Goal: Task Accomplishment & Management: Manage account settings

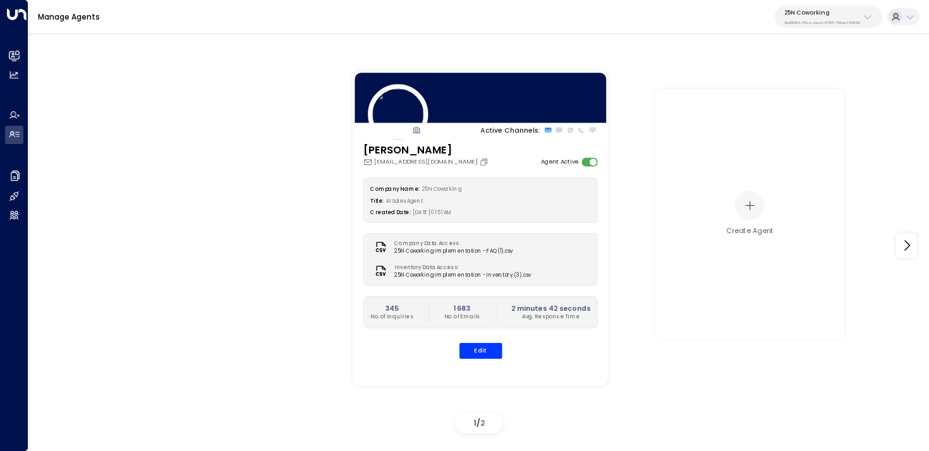
click at [805, 17] on div "25N Coworking 3b9800f4-81ca-4ec0-8758-72fbe4763f36" at bounding box center [822, 17] width 76 height 16
type input "*****"
click at [796, 84] on div "Patch ID: e5119684-7cbb-4469-af7e-e9f84628bb31" at bounding box center [844, 86] width 129 height 20
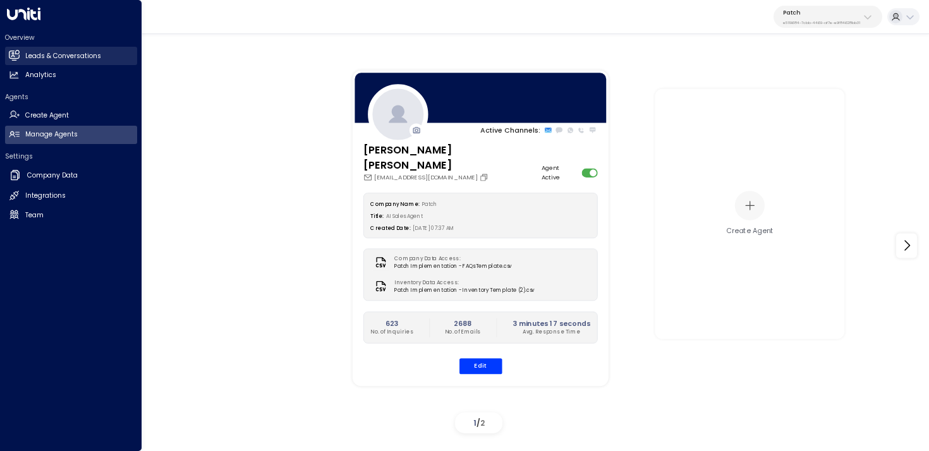
click at [81, 52] on h2 "Leads & Conversations" at bounding box center [63, 56] width 76 height 10
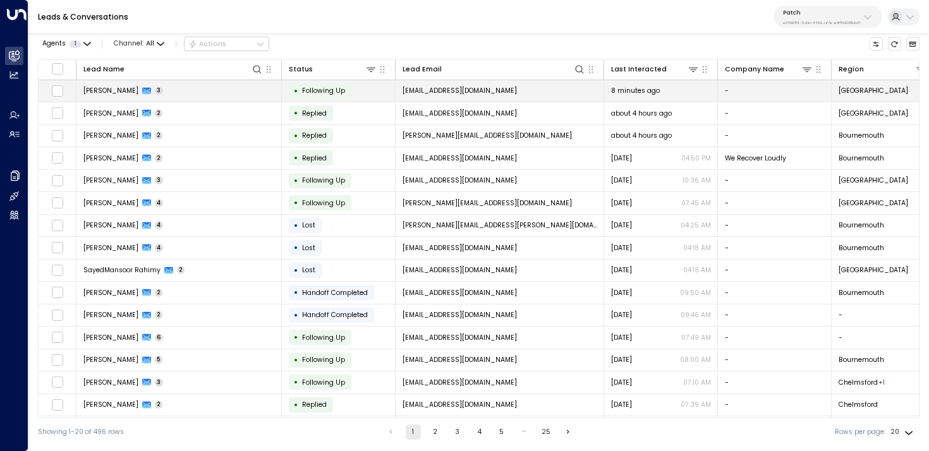
click at [221, 90] on td "Ben Witts 3" at bounding box center [178, 91] width 205 height 22
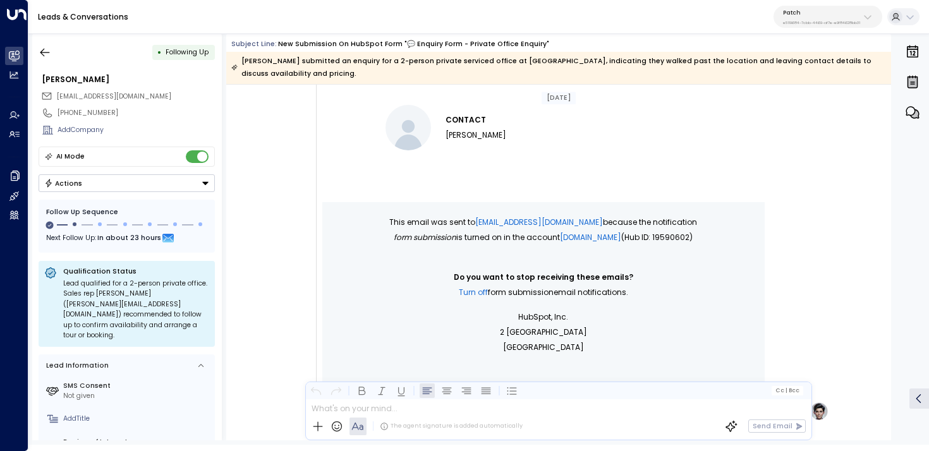
scroll to position [576, 0]
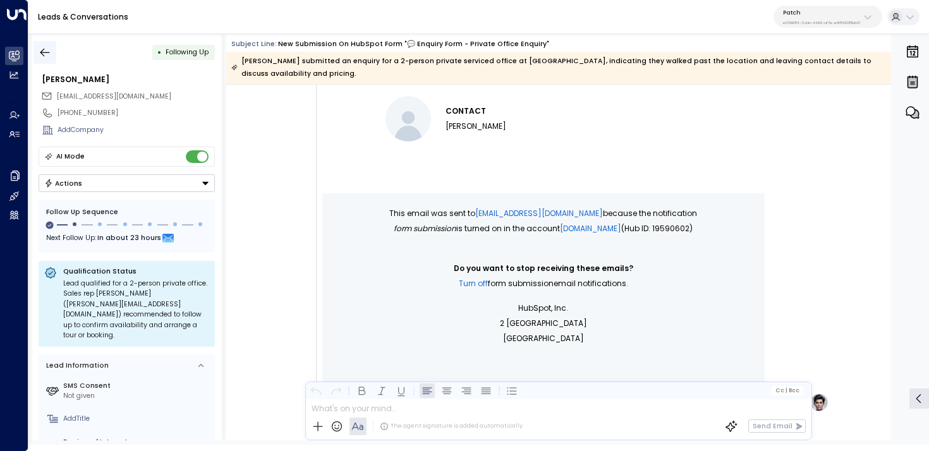
click at [43, 49] on icon "button" at bounding box center [44, 52] width 9 height 8
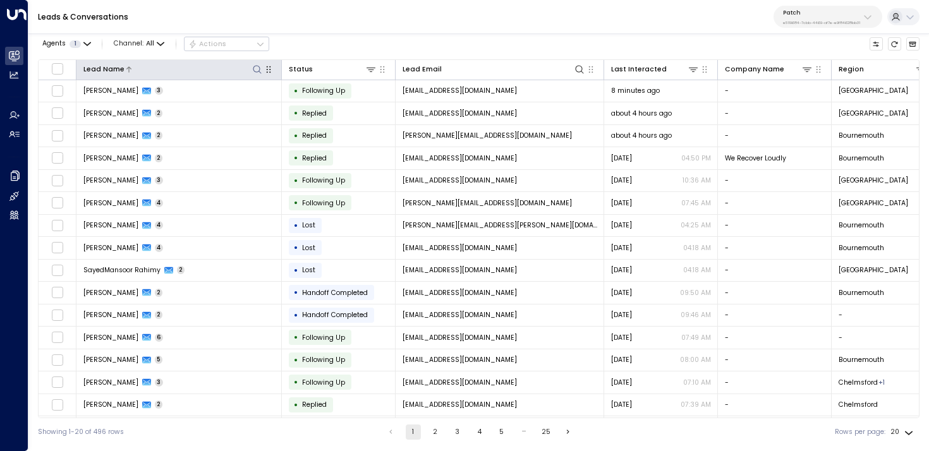
click at [262, 68] on button at bounding box center [257, 69] width 12 height 12
type input "***"
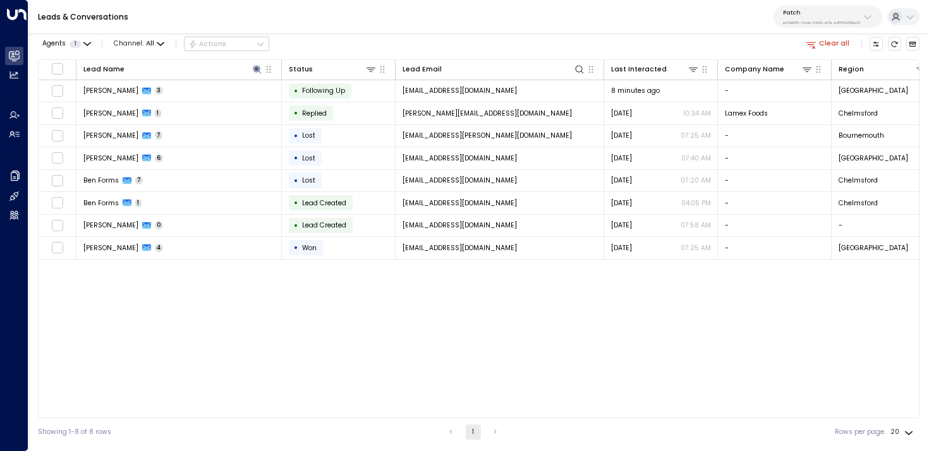
click at [313, 43] on div "Agents 1 Channel: All Actions Clear all" at bounding box center [478, 43] width 881 height 21
click at [822, 40] on button "Clear all" at bounding box center [828, 43] width 52 height 13
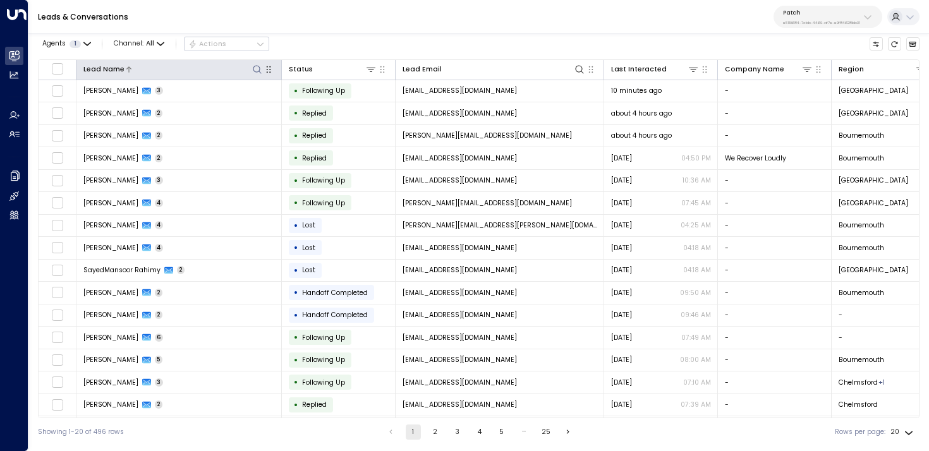
click at [256, 68] on icon at bounding box center [257, 69] width 10 height 10
type input "***"
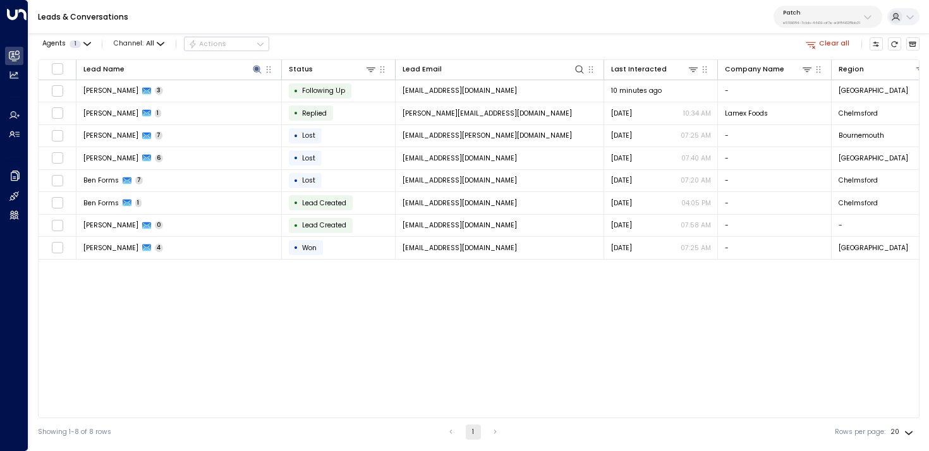
click at [203, 290] on div "Lead Name Status Lead Email Last Interacted Company Name Region Product # of pe…" at bounding box center [478, 238] width 881 height 359
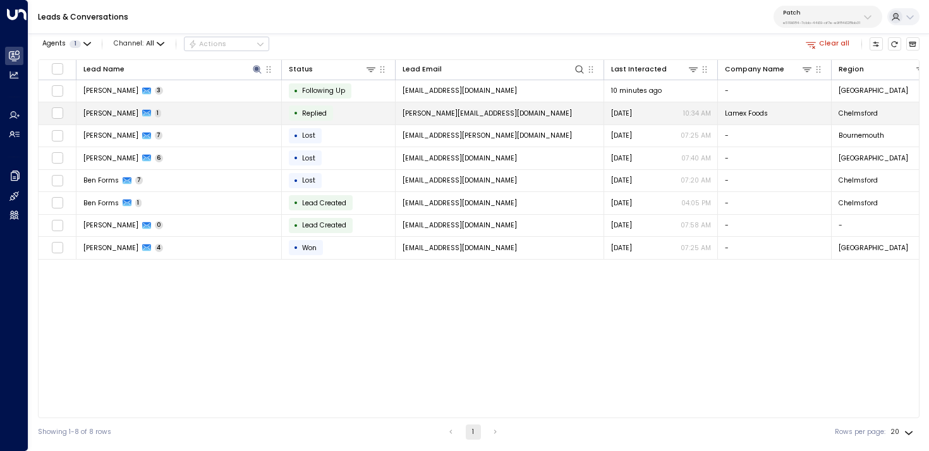
click at [214, 107] on td "Ben Jones 1" at bounding box center [178, 113] width 205 height 22
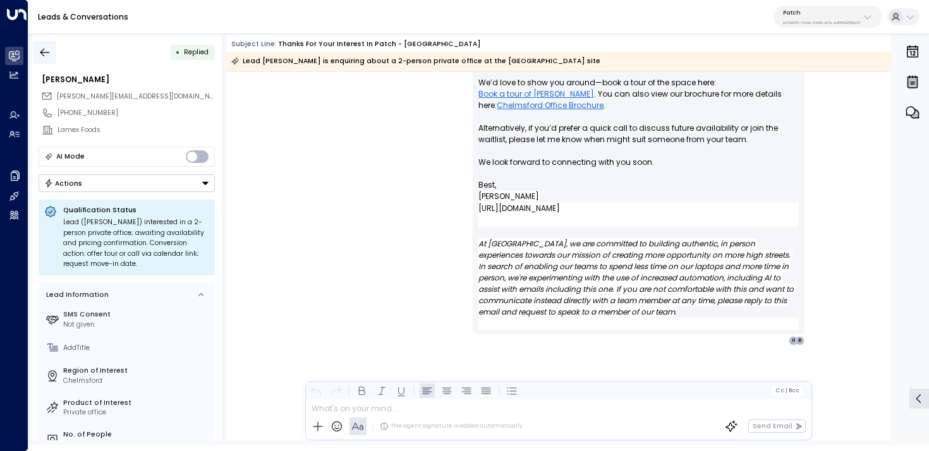
scroll to position [966, 0]
click at [47, 47] on icon "button" at bounding box center [45, 52] width 13 height 13
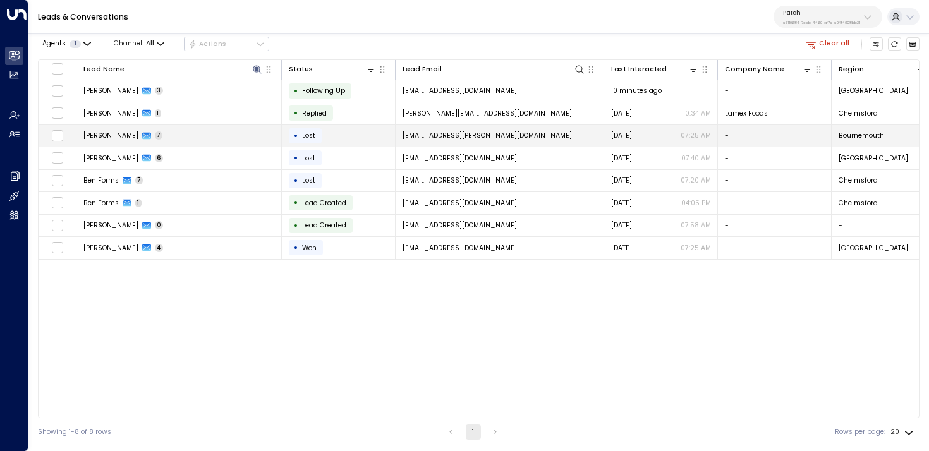
click at [118, 134] on span "Ben James" at bounding box center [110, 135] width 55 height 9
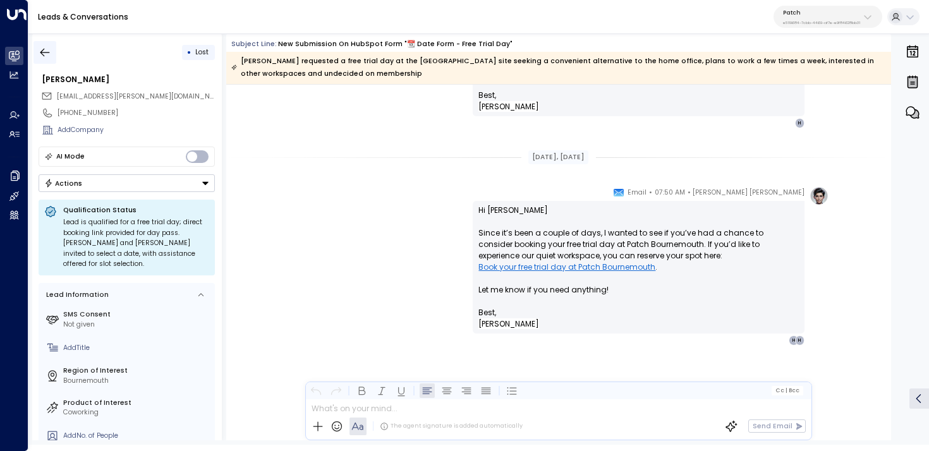
click at [47, 58] on icon "button" at bounding box center [45, 52] width 13 height 13
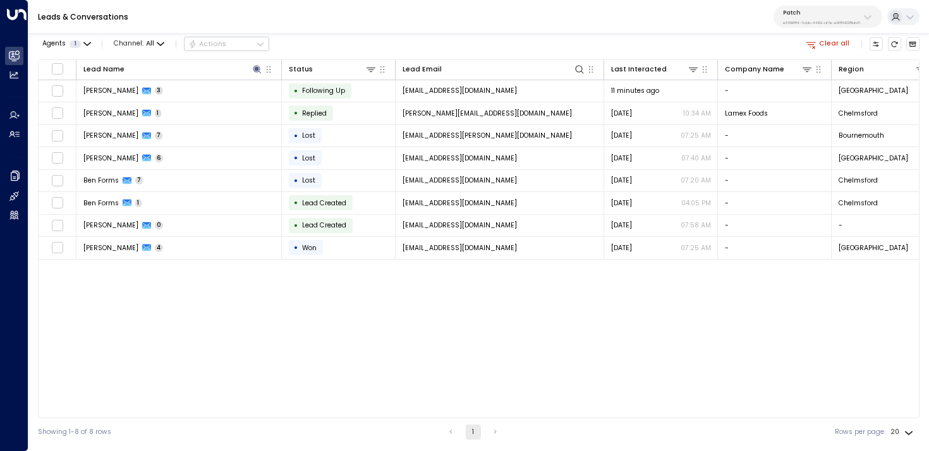
drag, startPoint x: 820, startPoint y: 44, endPoint x: 787, endPoint y: 42, distance: 32.9
click at [820, 44] on button "Clear all" at bounding box center [828, 43] width 52 height 13
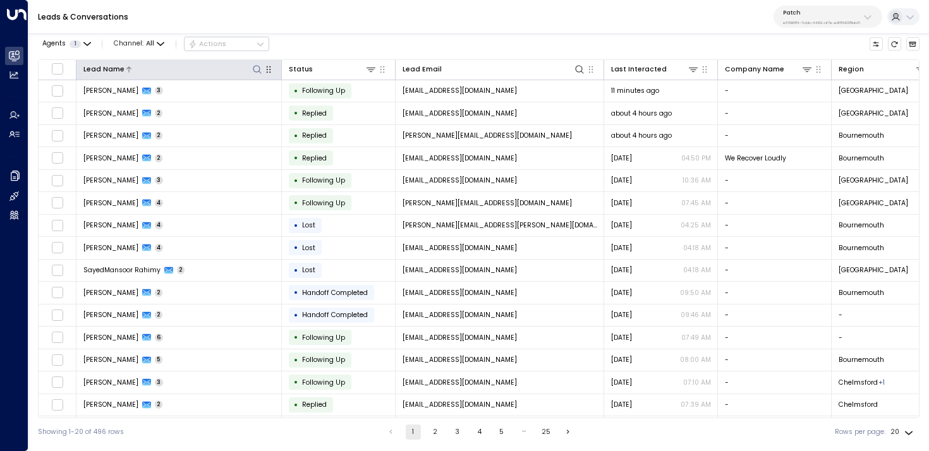
click at [257, 69] on icon at bounding box center [257, 69] width 10 height 10
type input "*****"
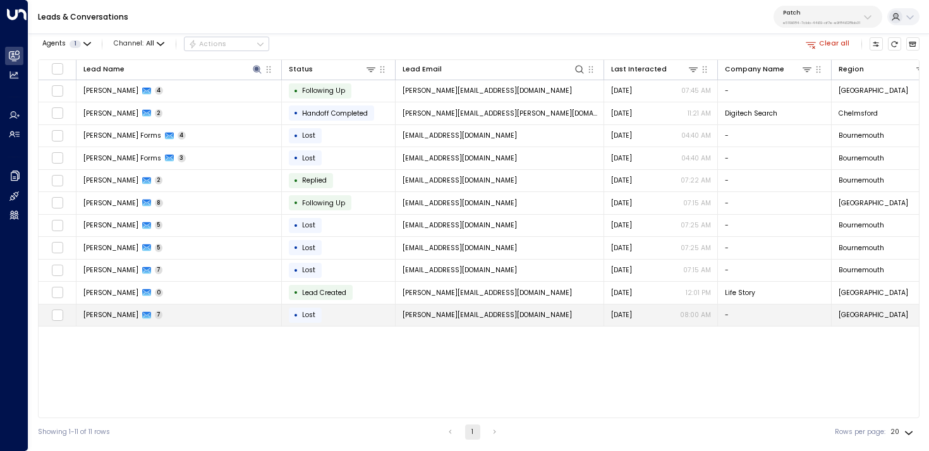
click at [183, 324] on td "Chris Parthews 7" at bounding box center [178, 316] width 205 height 22
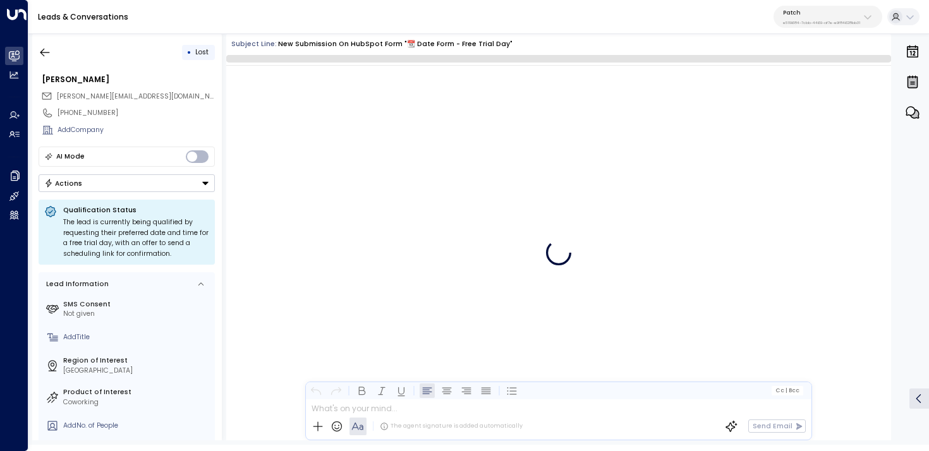
scroll to position [3441, 0]
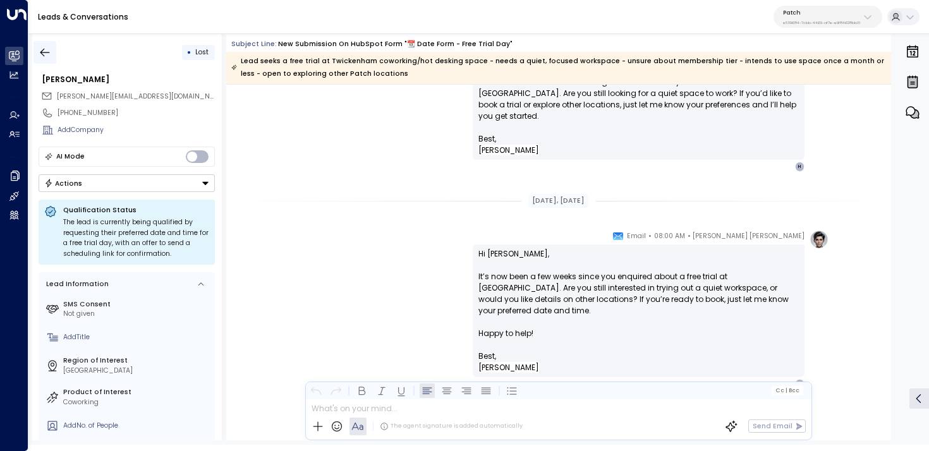
click at [42, 48] on icon "button" at bounding box center [45, 52] width 13 height 13
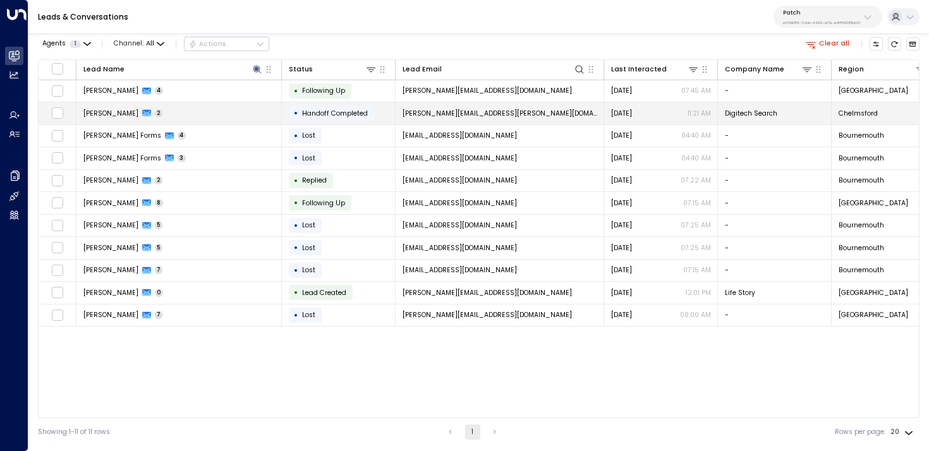
click at [219, 119] on td "Chris Proctor 2" at bounding box center [178, 113] width 205 height 22
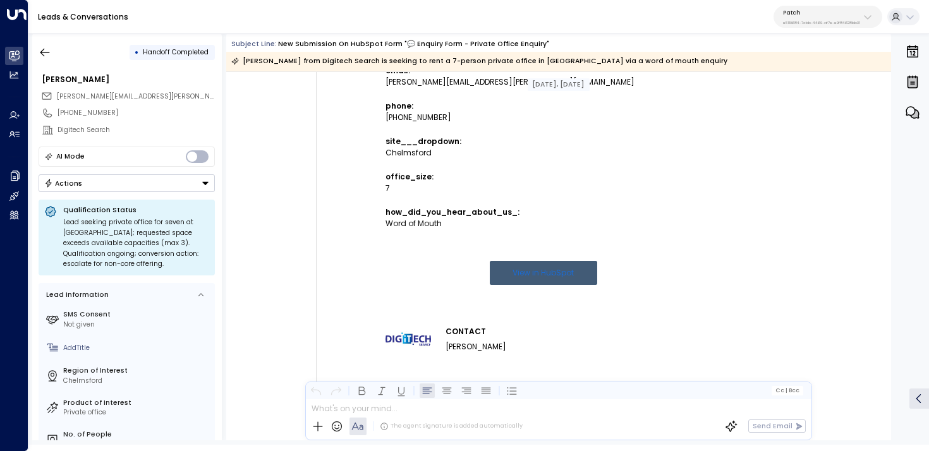
scroll to position [106, 0]
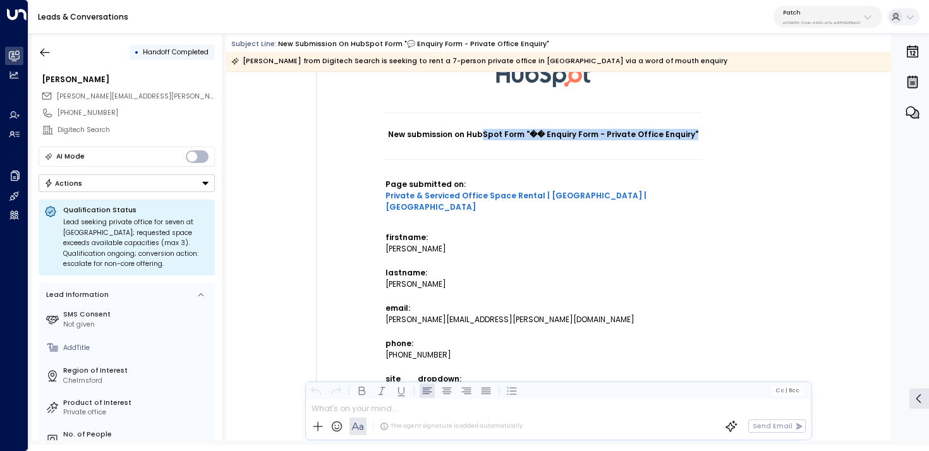
drag, startPoint x: 698, startPoint y: 133, endPoint x: 481, endPoint y: 135, distance: 217.4
click at [482, 135] on h1 "New submission on HubSpot Form "�� Enquiry Form - Private Office Enquiry"" at bounding box center [543, 134] width 316 height 11
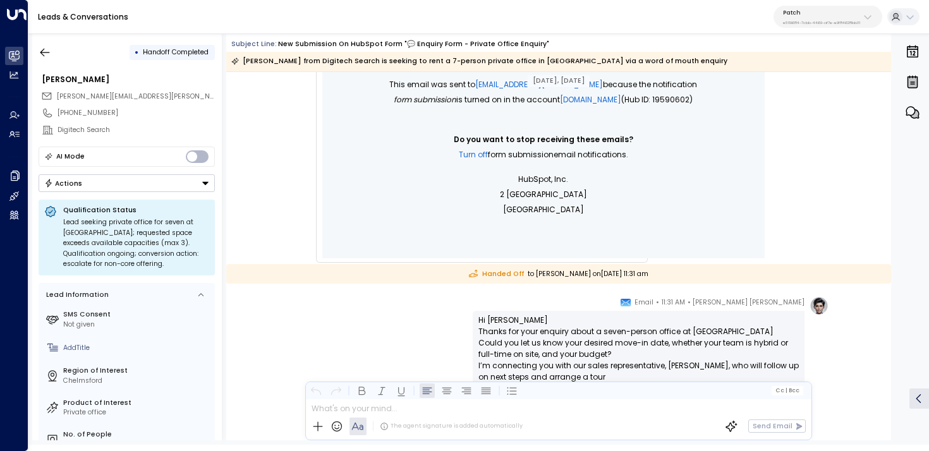
scroll to position [768, 0]
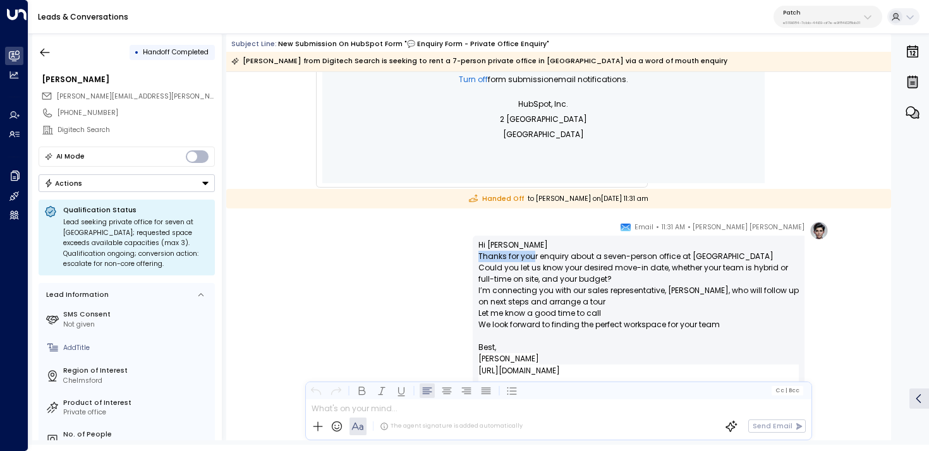
drag, startPoint x: 477, startPoint y: 258, endPoint x: 533, endPoint y: 258, distance: 56.2
click at [533, 258] on p "Hi Chris Thanks for your enquiry about a seven-person office at Chelmsford Coul…" at bounding box center [638, 290] width 320 height 102
drag, startPoint x: 540, startPoint y: 259, endPoint x: 572, endPoint y: 263, distance: 32.5
click at [540, 260] on p "Hi Chris Thanks for your enquiry about a seven-person office at Chelmsford Coul…" at bounding box center [638, 290] width 320 height 102
drag, startPoint x: 608, startPoint y: 277, endPoint x: 454, endPoint y: 263, distance: 154.2
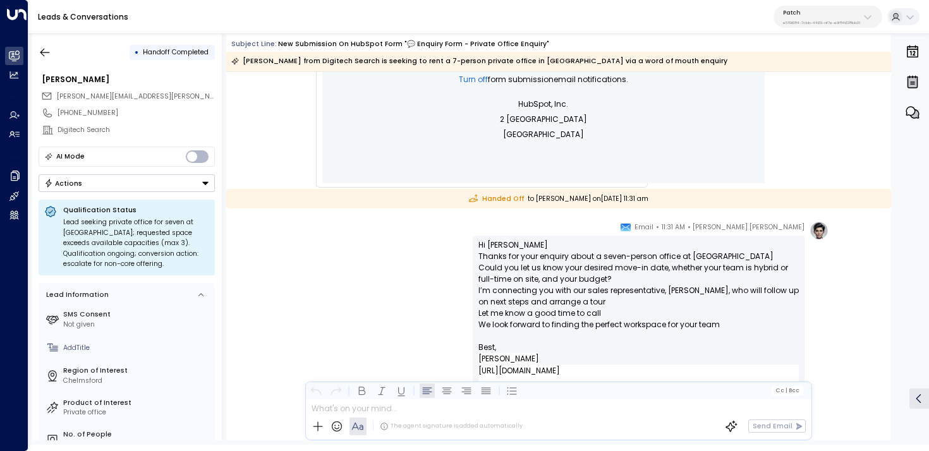
click at [450, 263] on div "Pat Cooper Hart • 11:31 AM • Email Hi Chris Thanks for your enquiry about a sev…" at bounding box center [558, 376] width 540 height 310
drag, startPoint x: 521, startPoint y: 274, endPoint x: 569, endPoint y: 276, distance: 47.5
click at [521, 274] on p "Hi Chris Thanks for your enquiry about a seven-person office at Chelmsford Coul…" at bounding box center [638, 290] width 320 height 102
drag, startPoint x: 733, startPoint y: 256, endPoint x: 468, endPoint y: 257, distance: 264.8
click at [468, 257] on div "Pat Cooper Hart • 11:31 AM • Email Hi Chris Thanks for your enquiry about a sev…" at bounding box center [558, 376] width 540 height 310
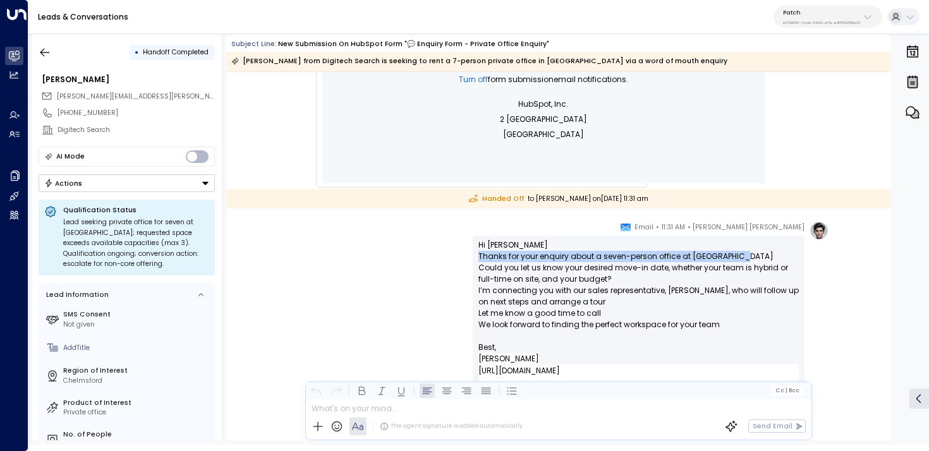
copy p "Thanks for your enquiry about a seven-person office at Chelmsford"
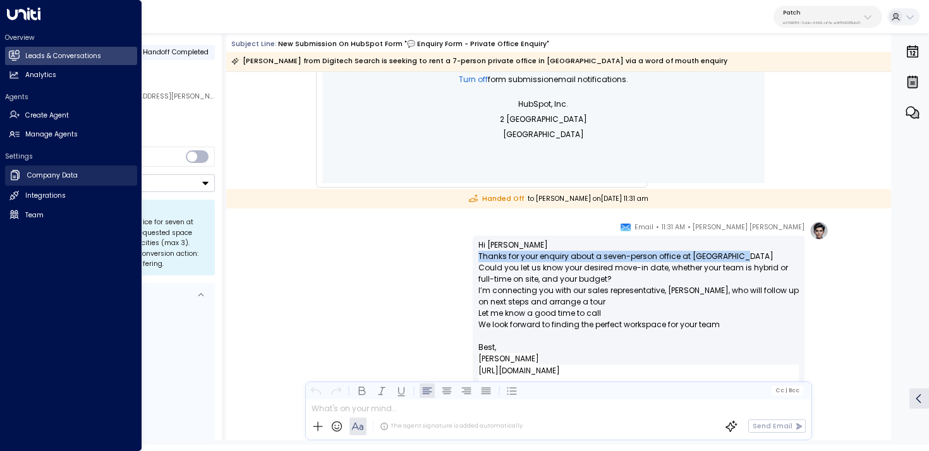
click at [23, 179] on link "Company Data Company Data" at bounding box center [71, 176] width 132 height 20
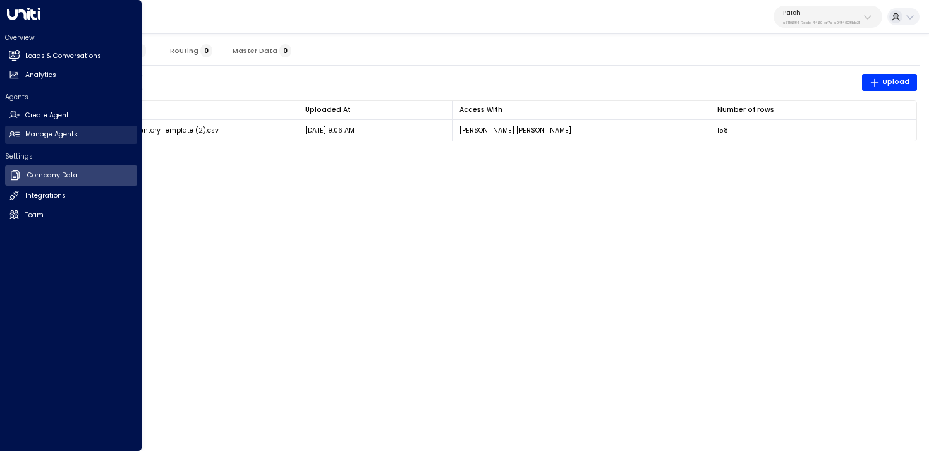
click at [44, 134] on h2 "Manage Agents" at bounding box center [51, 135] width 52 height 10
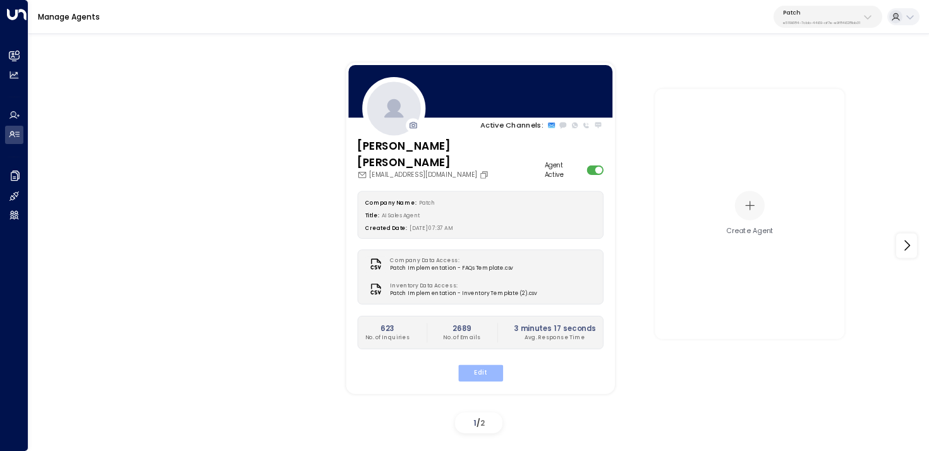
click at [480, 365] on button "Edit" at bounding box center [479, 373] width 45 height 16
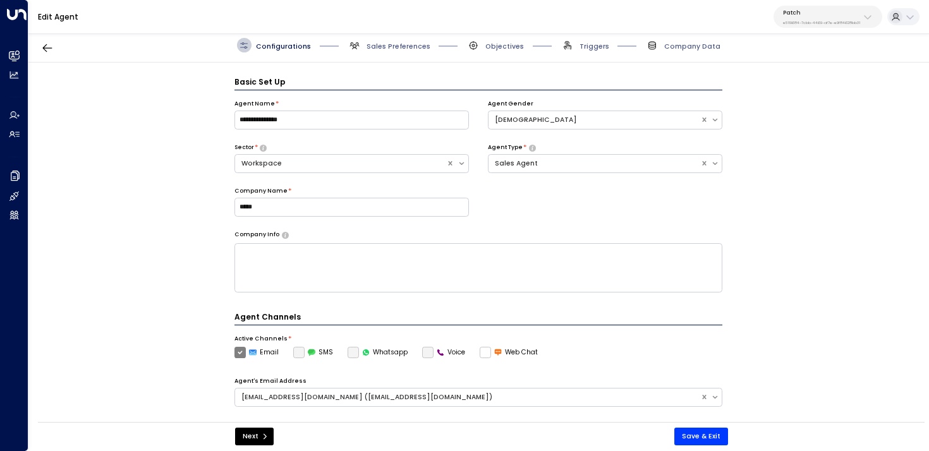
scroll to position [14, 0]
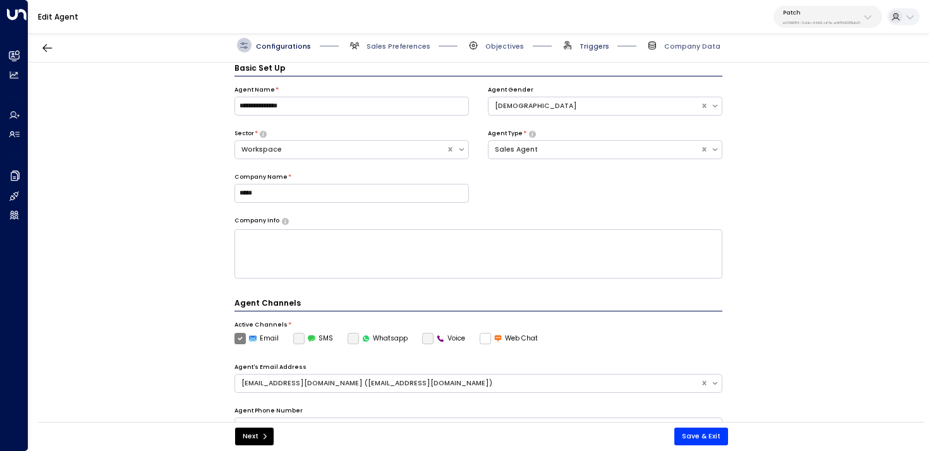
click at [597, 47] on span "Triggers" at bounding box center [594, 46] width 30 height 9
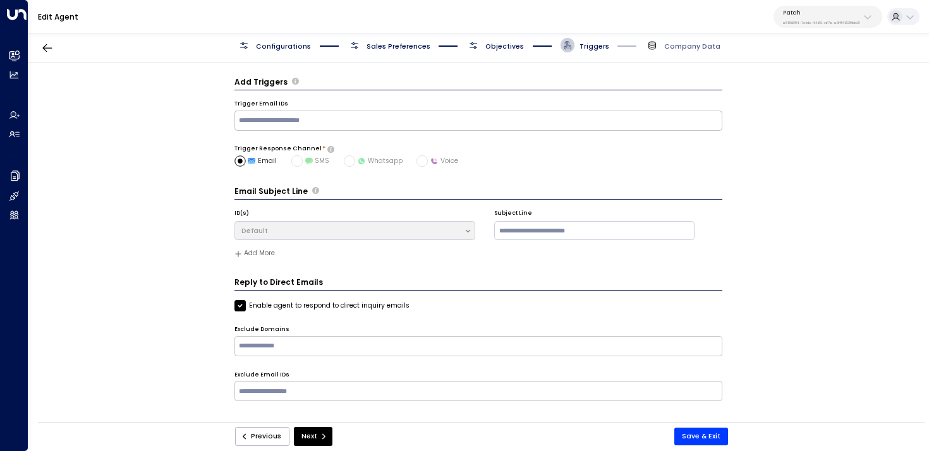
click at [521, 47] on span "Objectives" at bounding box center [504, 46] width 39 height 9
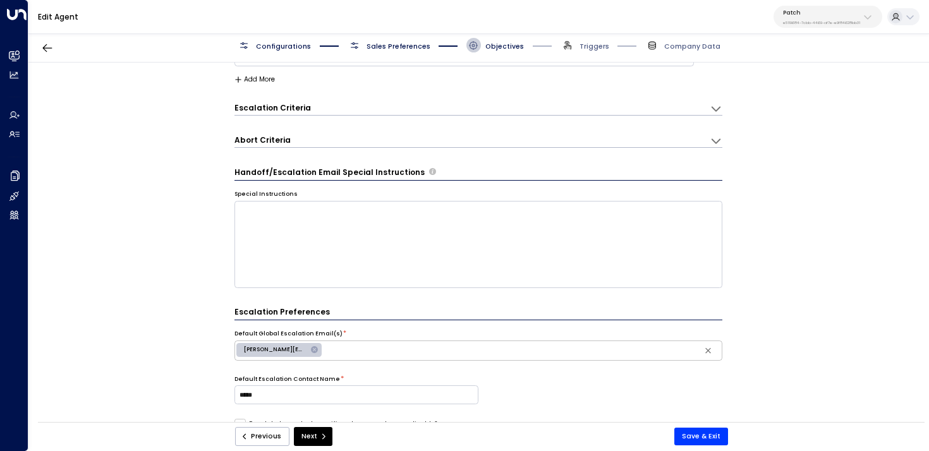
scroll to position [111, 0]
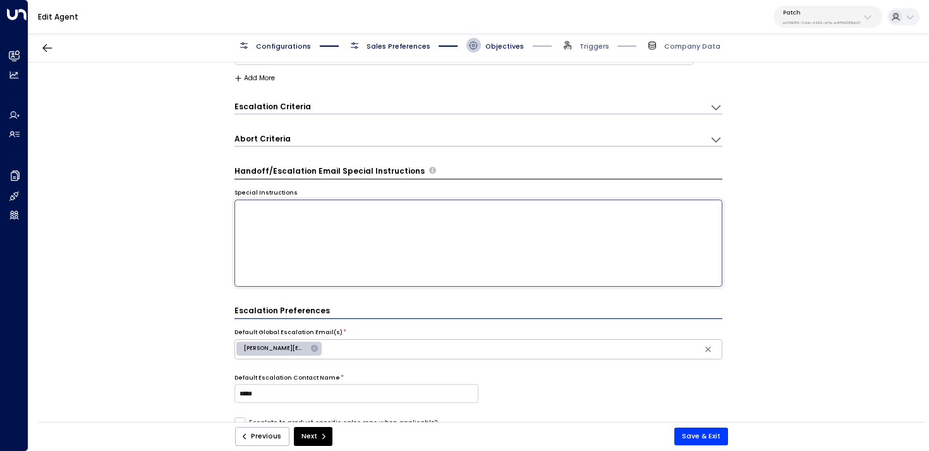
click at [418, 238] on textarea at bounding box center [478, 243] width 488 height 87
click at [391, 48] on span "Sales Preferences" at bounding box center [398, 46] width 64 height 9
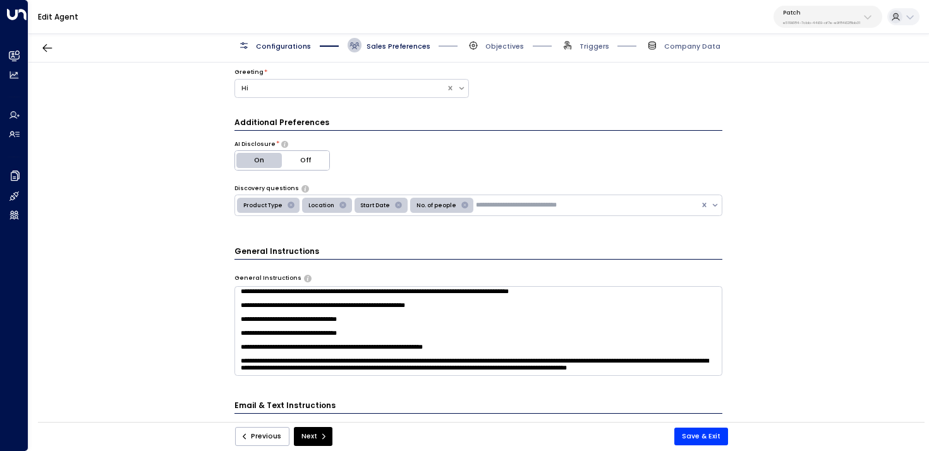
scroll to position [277, 0]
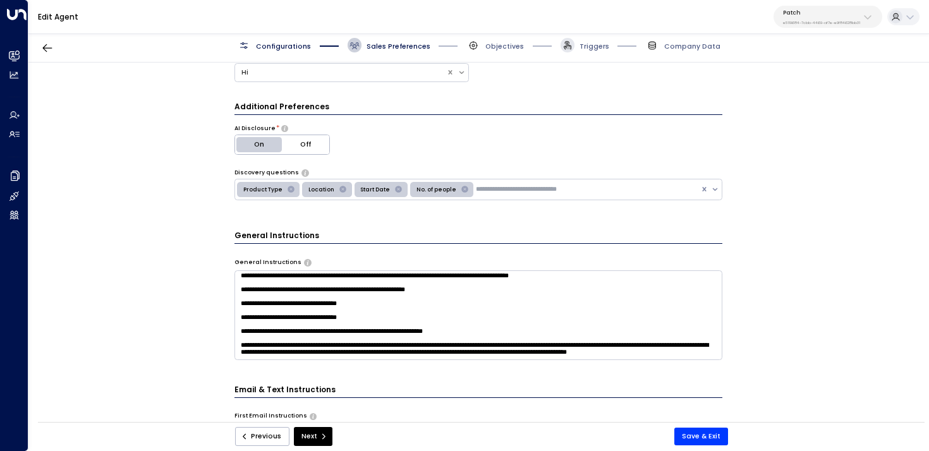
click at [569, 50] on icon at bounding box center [567, 45] width 10 height 10
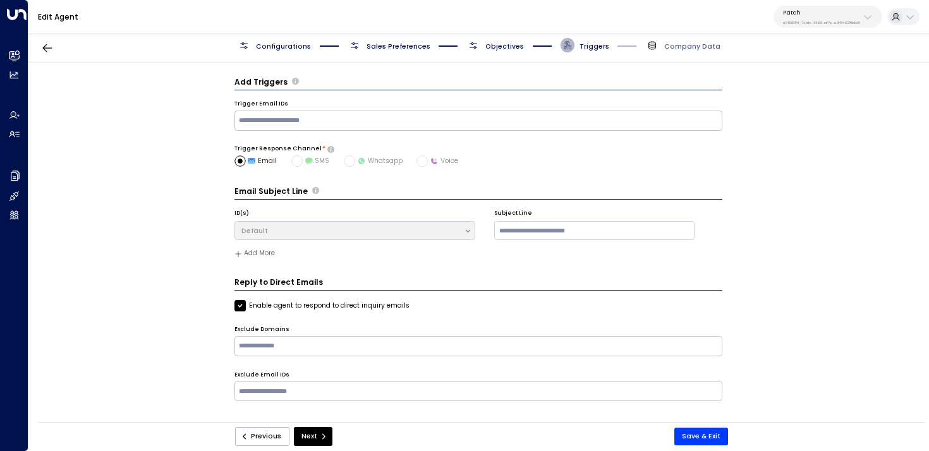
click at [487, 48] on span "Objectives" at bounding box center [504, 46] width 39 height 9
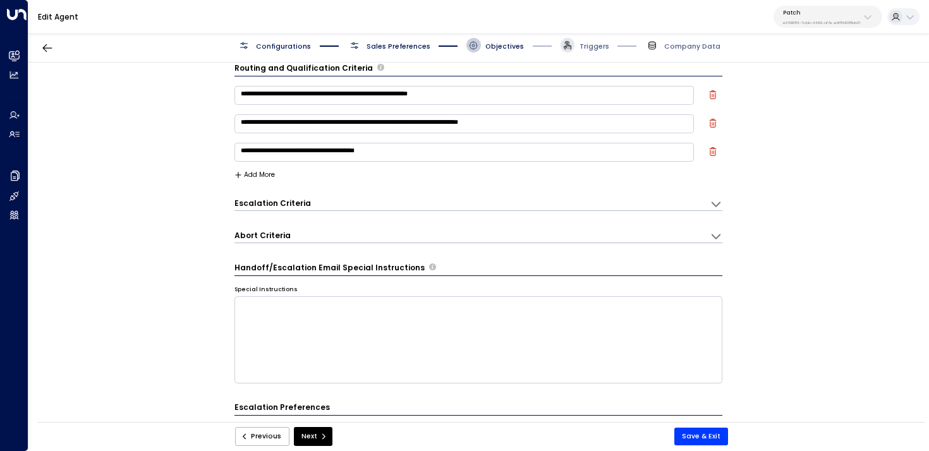
click at [298, 203] on h3 "Escalation Criteria" at bounding box center [272, 203] width 76 height 11
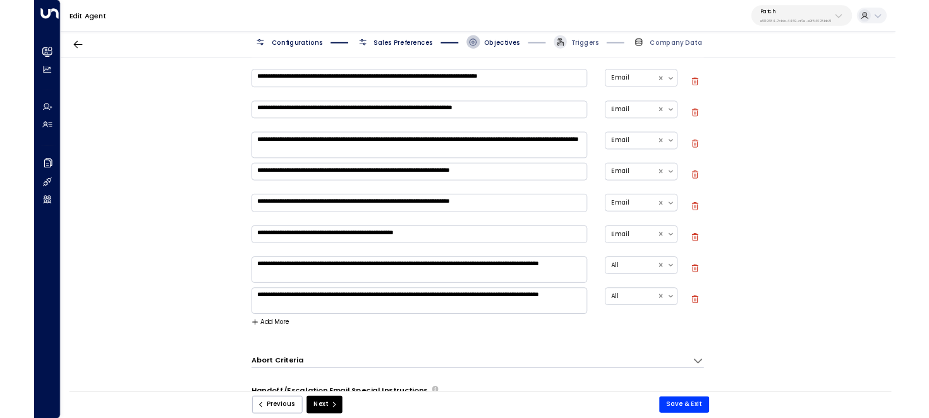
scroll to position [331, 0]
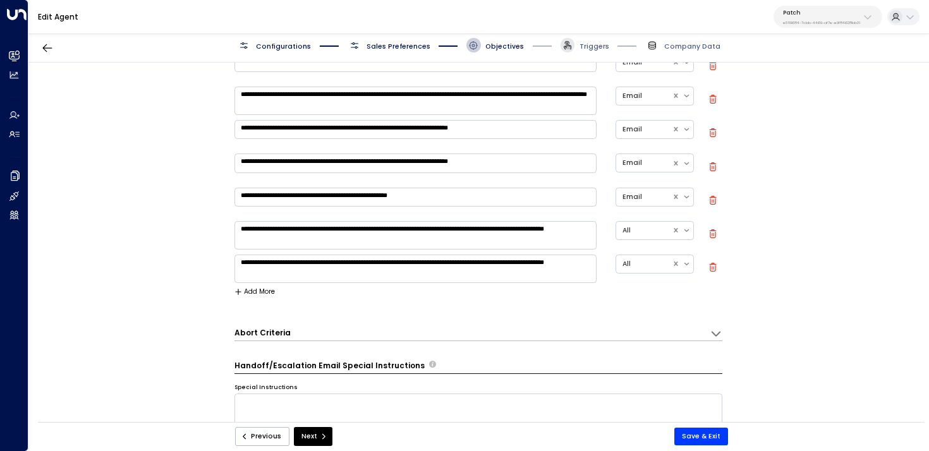
click at [339, 284] on div "**********" at bounding box center [478, 102] width 488 height 412
click at [340, 272] on textarea "**********" at bounding box center [415, 269] width 362 height 28
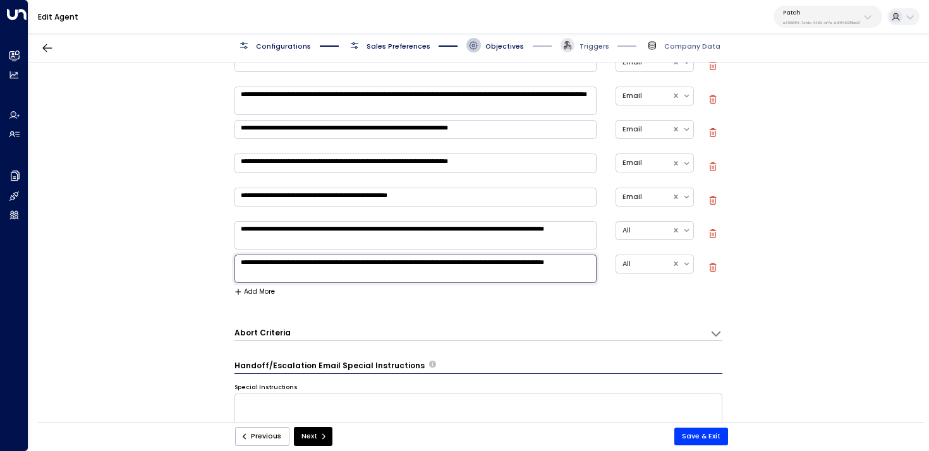
click at [312, 237] on textarea "**********" at bounding box center [415, 235] width 362 height 28
drag, startPoint x: 346, startPoint y: 241, endPoint x: 208, endPoint y: 210, distance: 141.3
click at [208, 210] on div "**********" at bounding box center [478, 246] width 900 height 366
click at [369, 272] on textarea "**********" at bounding box center [415, 269] width 362 height 28
drag, startPoint x: 243, startPoint y: 234, endPoint x: 388, endPoint y: 289, distance: 154.8
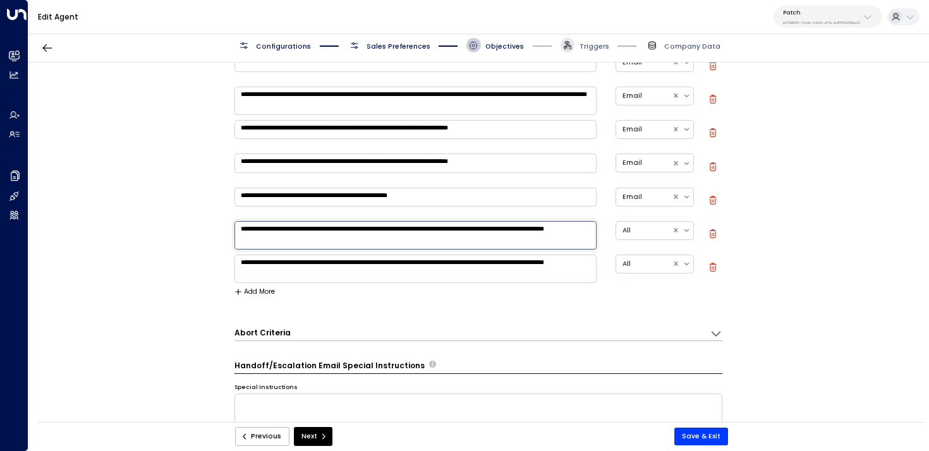
click at [388, 289] on div "**********" at bounding box center [478, 102] width 488 height 412
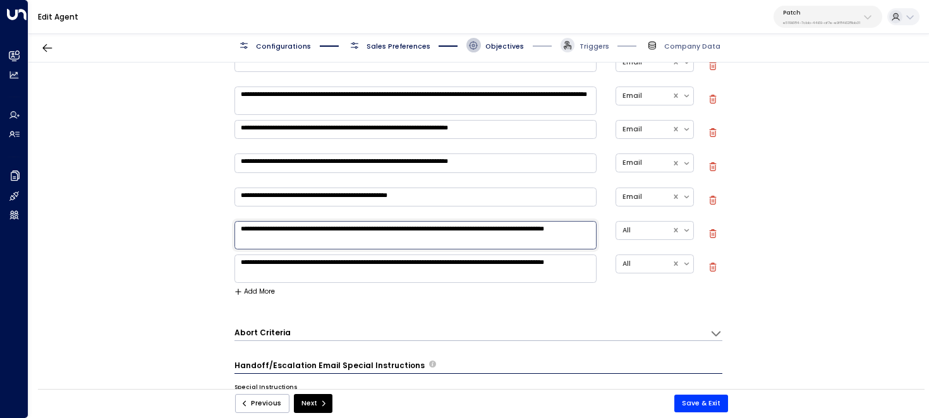
drag, startPoint x: 234, startPoint y: 228, endPoint x: 510, endPoint y: 270, distance: 279.4
click at [511, 270] on div "**********" at bounding box center [478, 95] width 488 height 378
drag, startPoint x: 247, startPoint y: 263, endPoint x: 373, endPoint y: 270, distance: 126.6
click at [373, 270] on textarea "**********" at bounding box center [415, 269] width 362 height 28
click at [368, 271] on textarea "**********" at bounding box center [415, 269] width 362 height 28
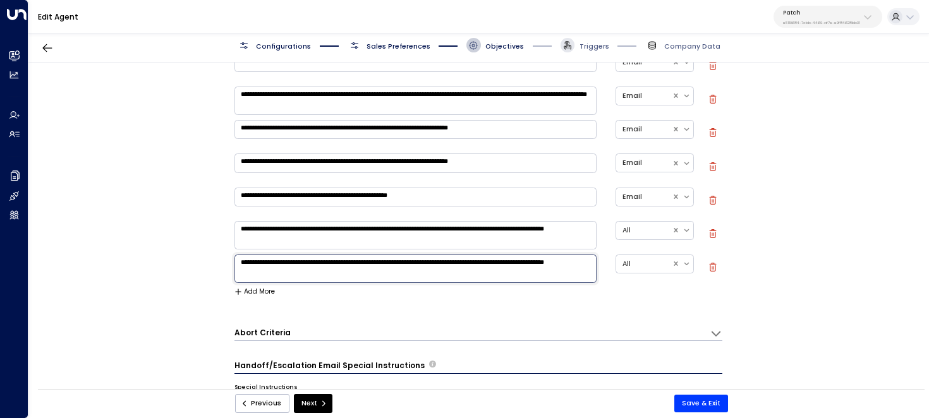
drag, startPoint x: 349, startPoint y: 273, endPoint x: 192, endPoint y: 268, distance: 156.8
click at [192, 268] on div "**********" at bounding box center [478, 229] width 900 height 333
drag, startPoint x: 278, startPoint y: 237, endPoint x: 207, endPoint y: 228, distance: 71.9
click at [207, 228] on div "**********" at bounding box center [478, 229] width 900 height 333
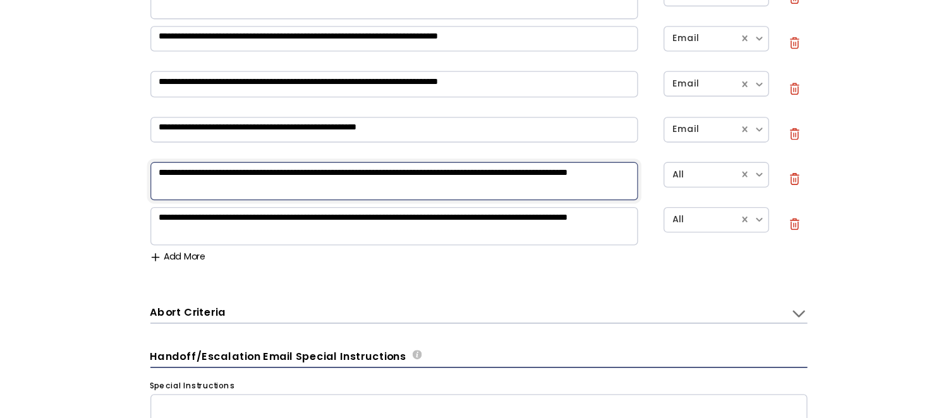
scroll to position [505, 0]
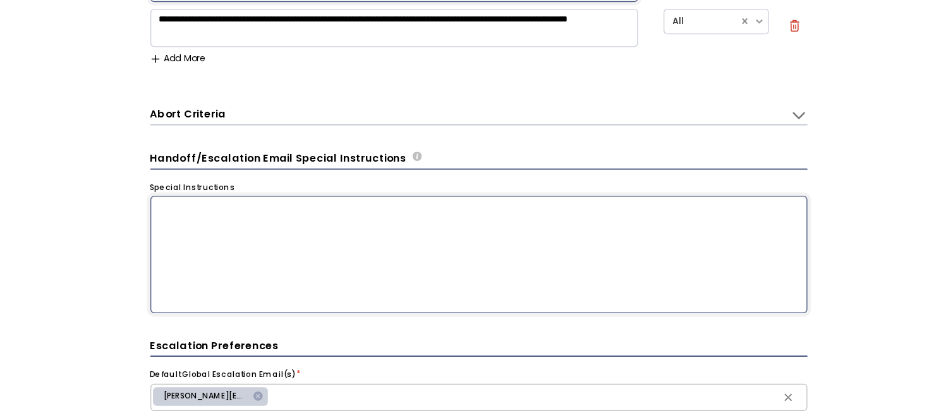
click at [339, 286] on textarea at bounding box center [478, 263] width 488 height 87
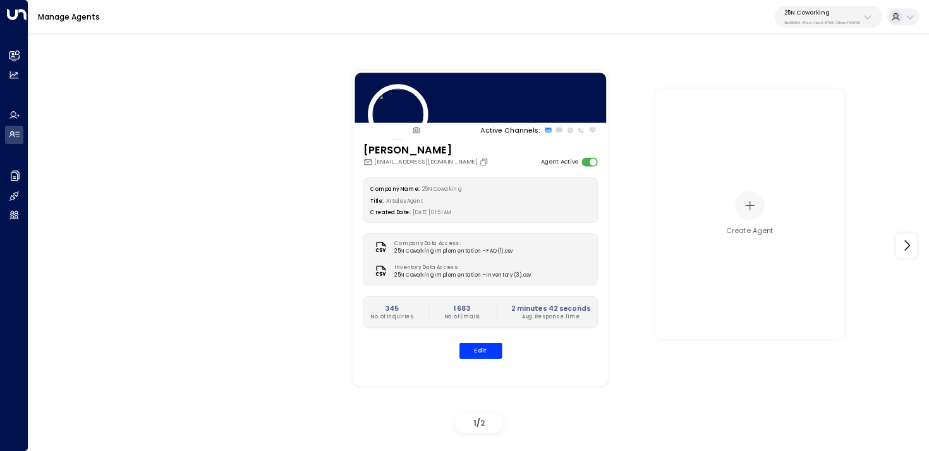
click at [825, 15] on p "25N Coworking" at bounding box center [822, 13] width 76 height 8
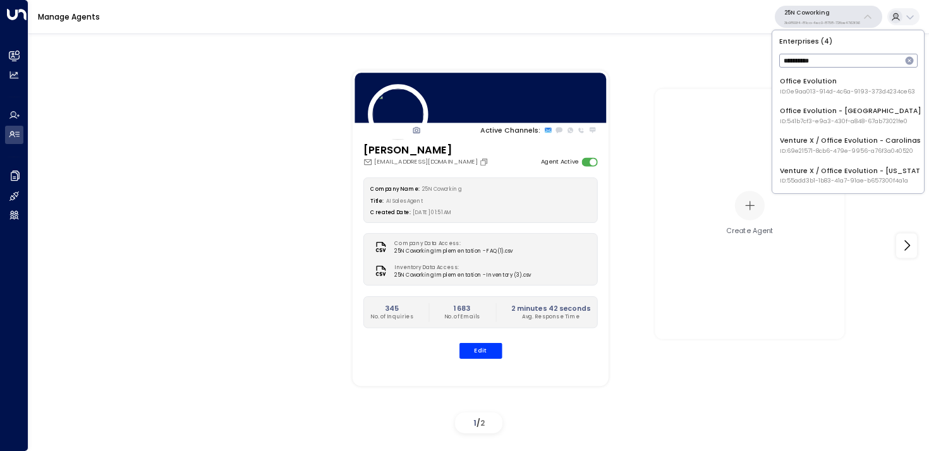
type input "**********"
click at [794, 115] on div "Office Evolution - Jacksonville ID: 541b7cf3-e9a3-430f-a848-67ab73021fe0" at bounding box center [851, 116] width 142 height 20
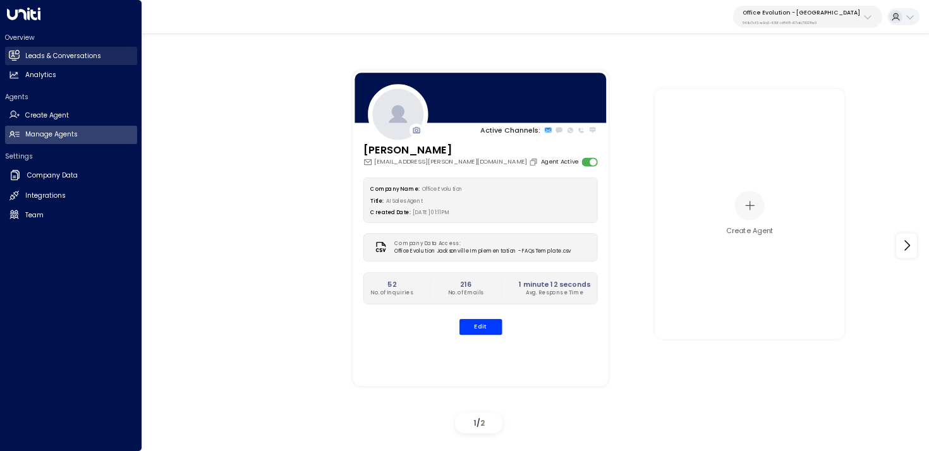
drag, startPoint x: 12, startPoint y: 56, endPoint x: 53, endPoint y: 57, distance: 41.1
click at [12, 56] on icon at bounding box center [14, 55] width 10 height 8
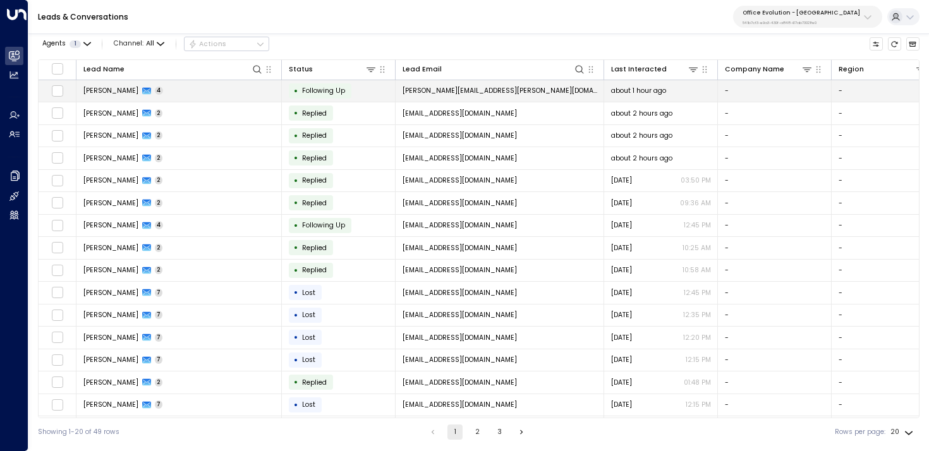
click at [179, 89] on td "Melvina Robinson 4" at bounding box center [178, 91] width 205 height 22
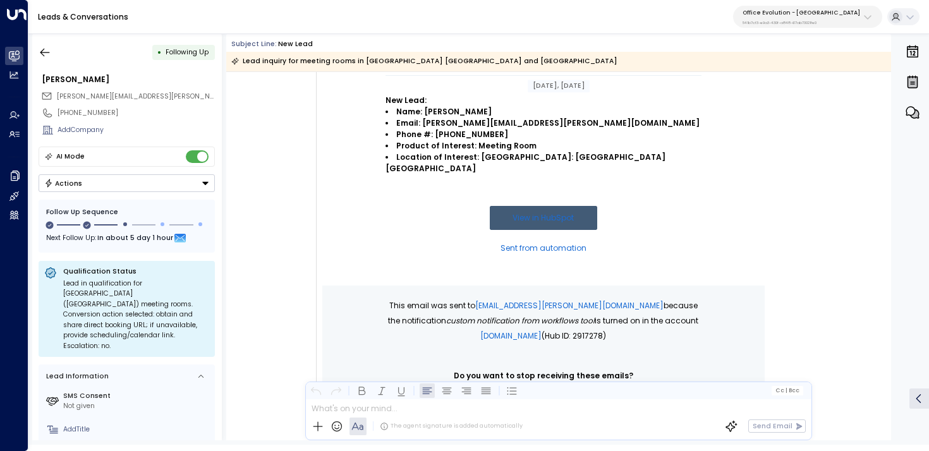
scroll to position [194, 0]
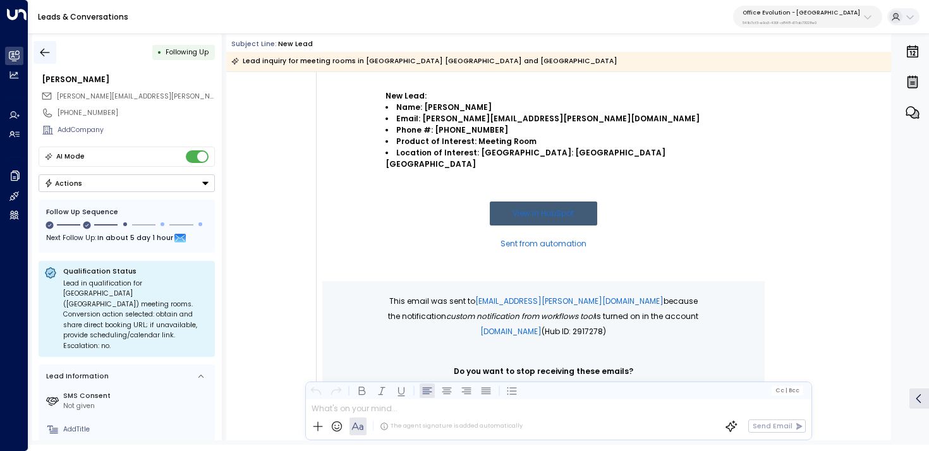
click at [44, 55] on icon "button" at bounding box center [45, 52] width 13 height 13
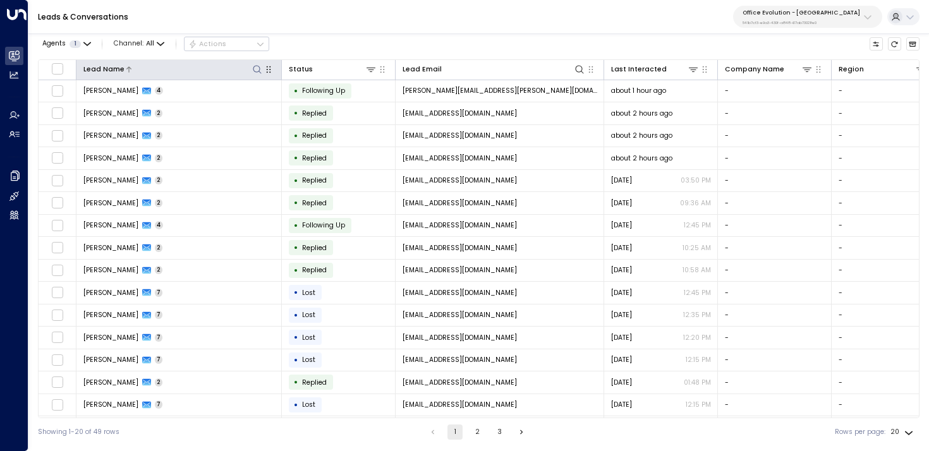
click at [259, 71] on icon at bounding box center [257, 69] width 10 height 10
type input "*******"
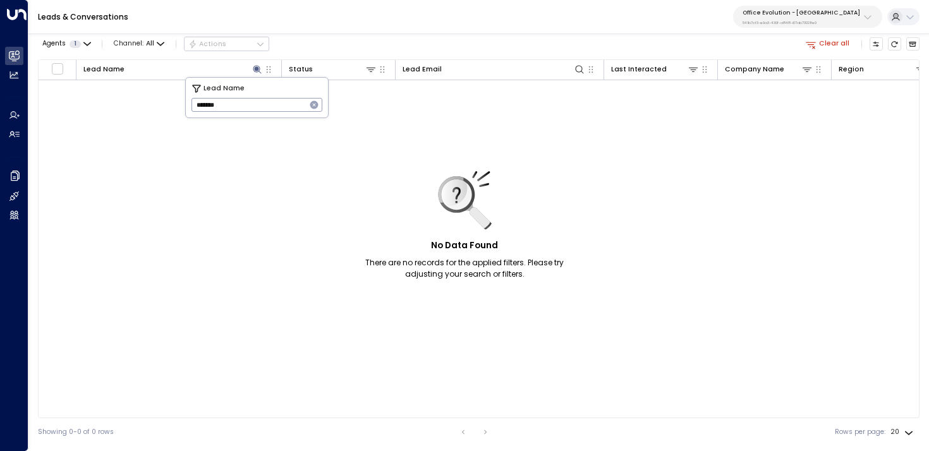
click at [909, 42] on icon "Archived Leads" at bounding box center [913, 44] width 8 height 8
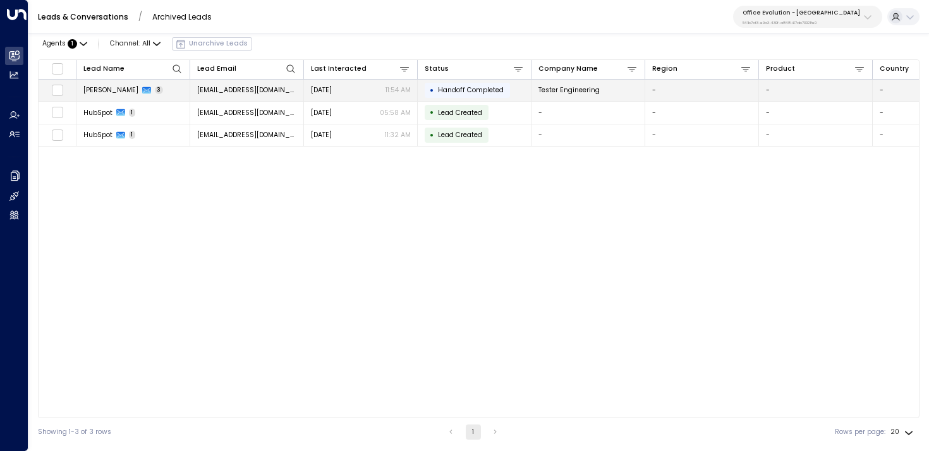
click at [172, 92] on td "Michael Tester 3" at bounding box center [133, 91] width 114 height 22
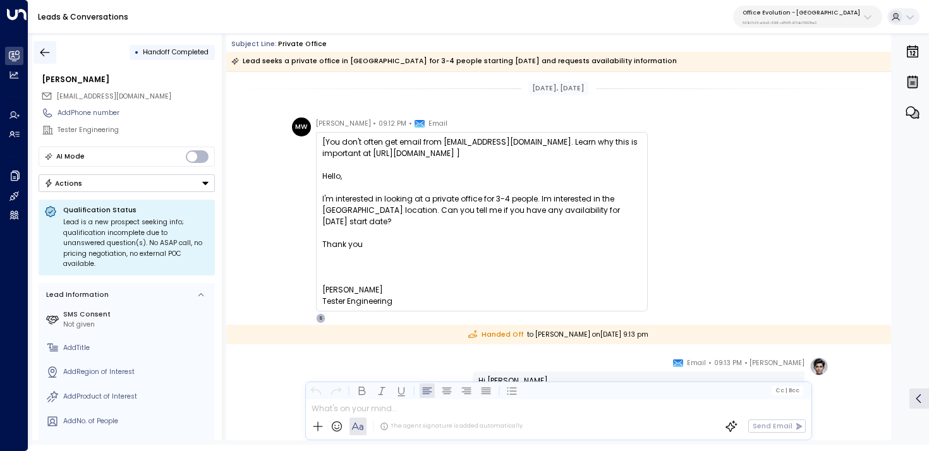
click at [51, 52] on icon "button" at bounding box center [45, 52] width 13 height 13
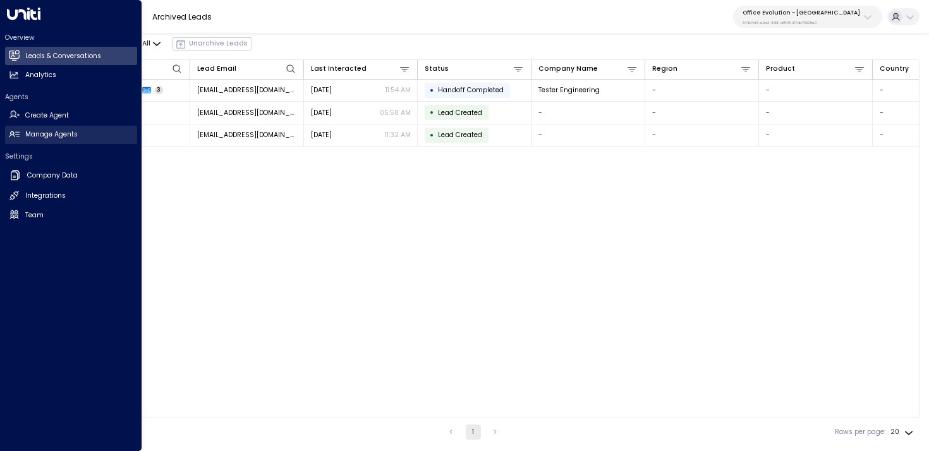
drag, startPoint x: 15, startPoint y: 130, endPoint x: 27, endPoint y: 127, distance: 11.8
click at [16, 130] on icon at bounding box center [14, 134] width 11 height 11
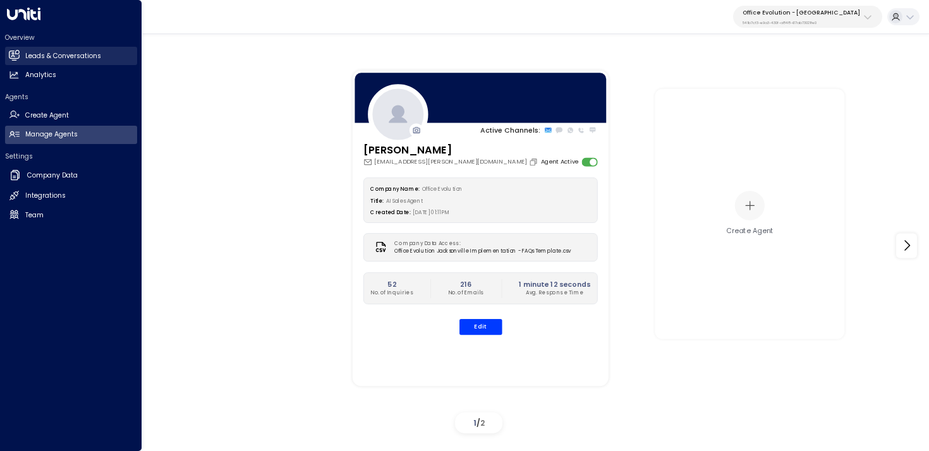
drag, startPoint x: 33, startPoint y: 64, endPoint x: 47, endPoint y: 61, distance: 14.9
click at [33, 64] on link "Leads & Conversations Leads & Conversations" at bounding box center [71, 56] width 132 height 18
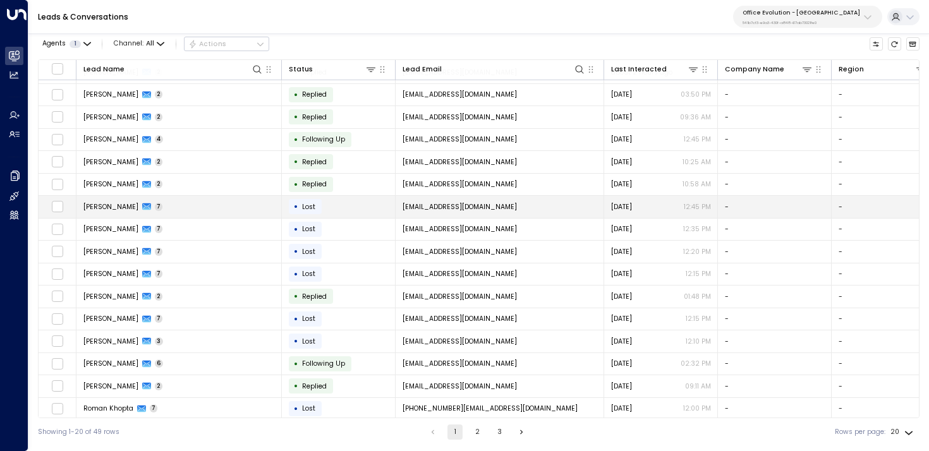
scroll to position [114, 0]
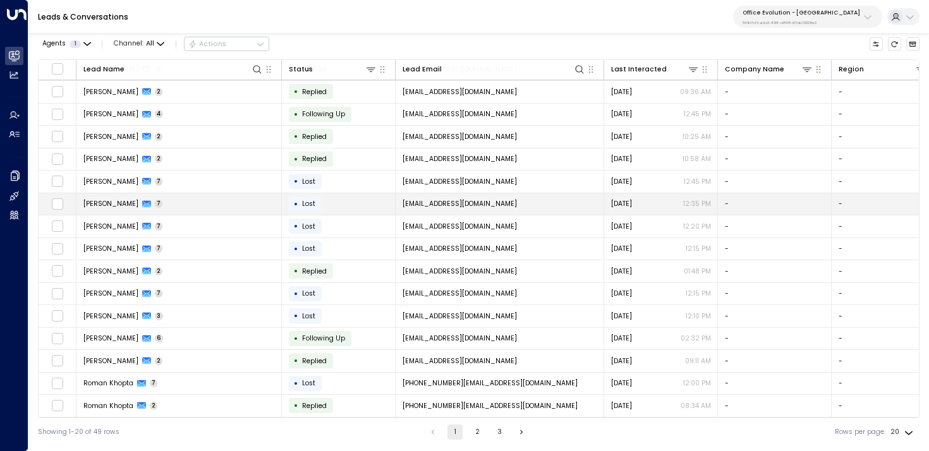
click at [186, 193] on td "Mandy Hopper 7" at bounding box center [178, 204] width 205 height 22
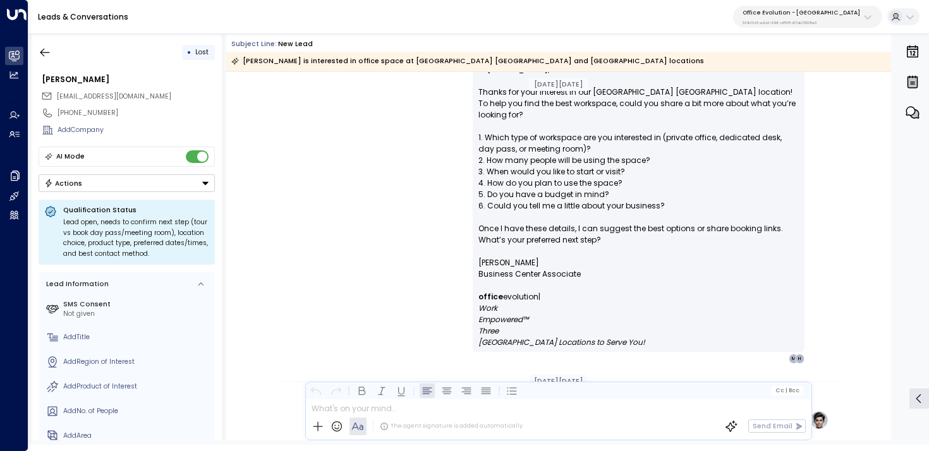
scroll to position [627, 0]
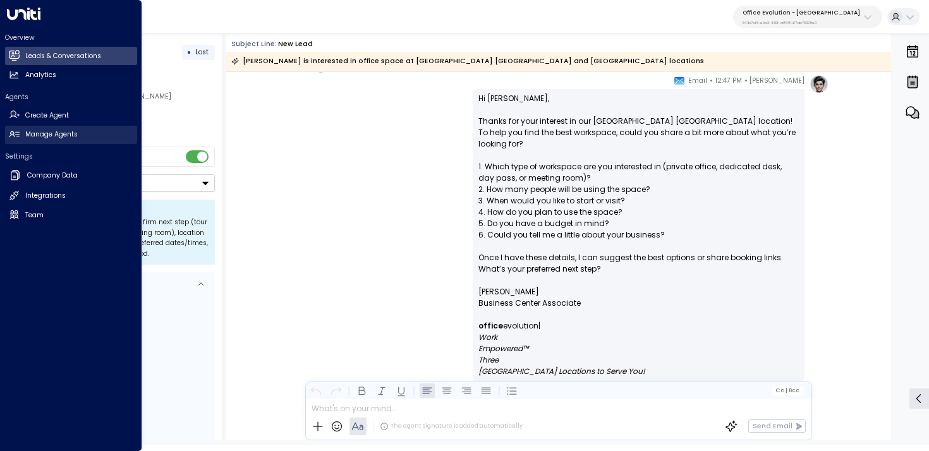
click at [16, 130] on icon at bounding box center [14, 134] width 11 height 11
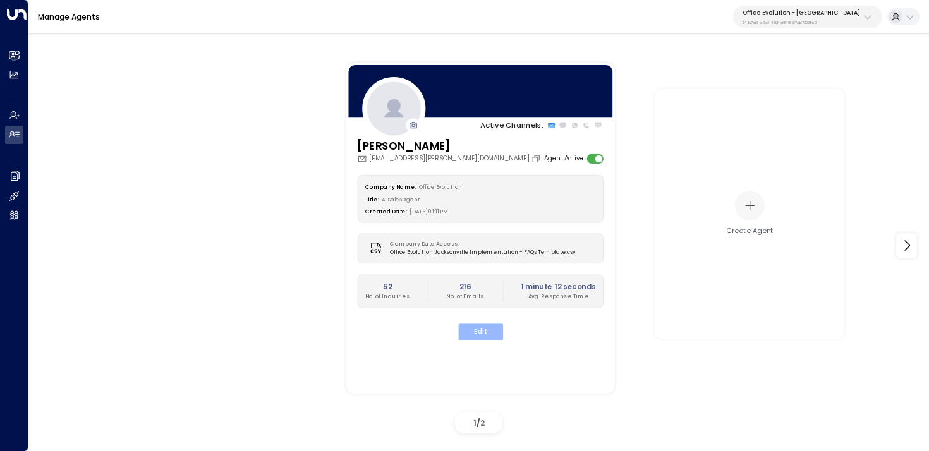
click at [484, 327] on button "Edit" at bounding box center [479, 332] width 45 height 16
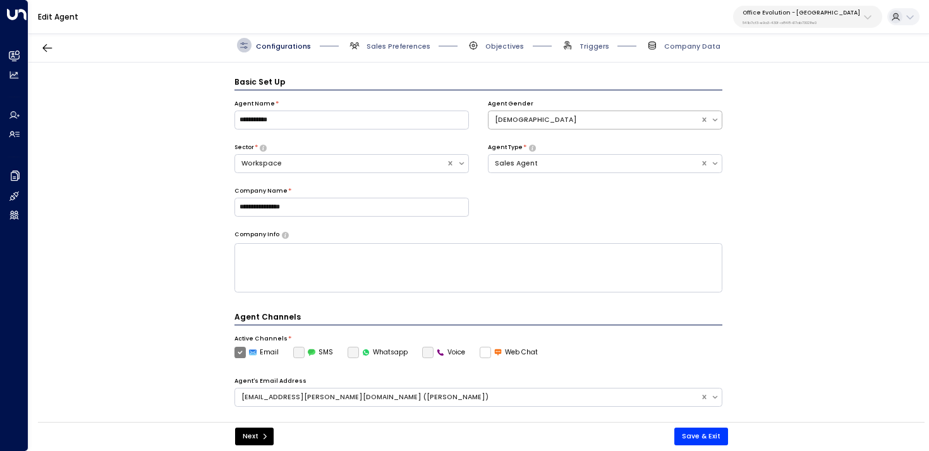
scroll to position [14, 0]
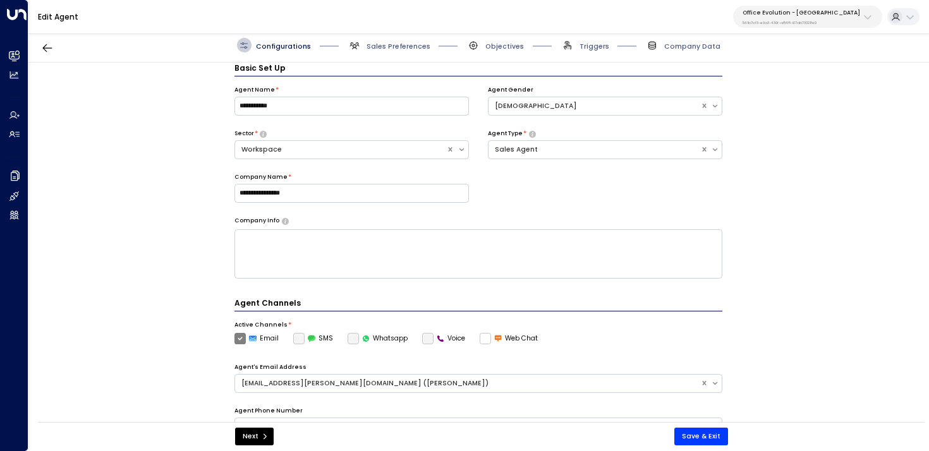
drag, startPoint x: 589, startPoint y: 41, endPoint x: 590, endPoint y: 52, distance: 10.8
click at [588, 41] on span "Triggers" at bounding box center [584, 45] width 49 height 15
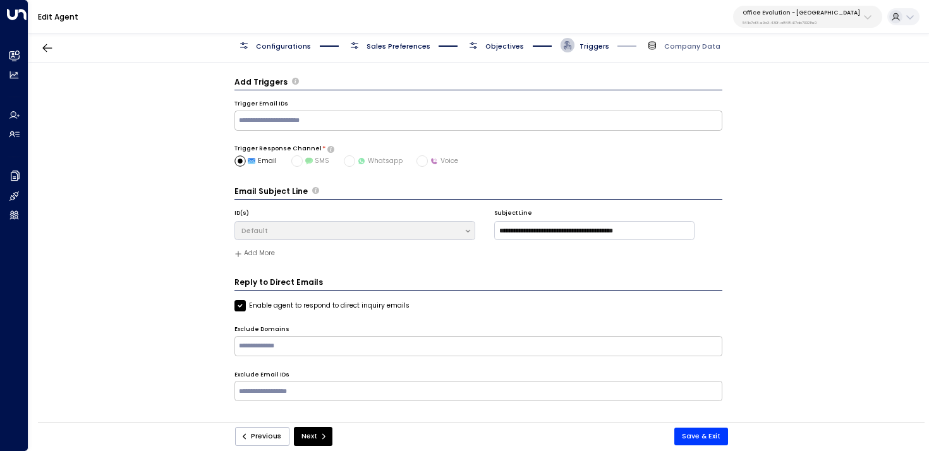
click at [497, 47] on span "Objectives" at bounding box center [504, 46] width 39 height 9
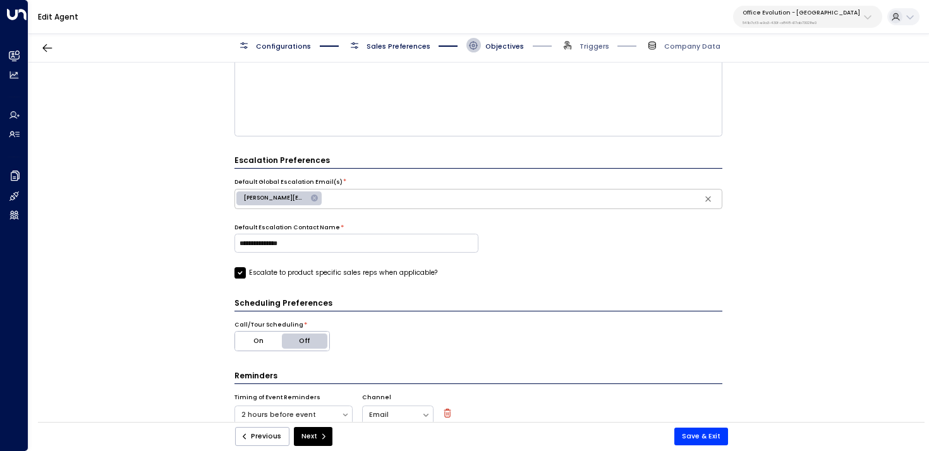
scroll to position [296, 0]
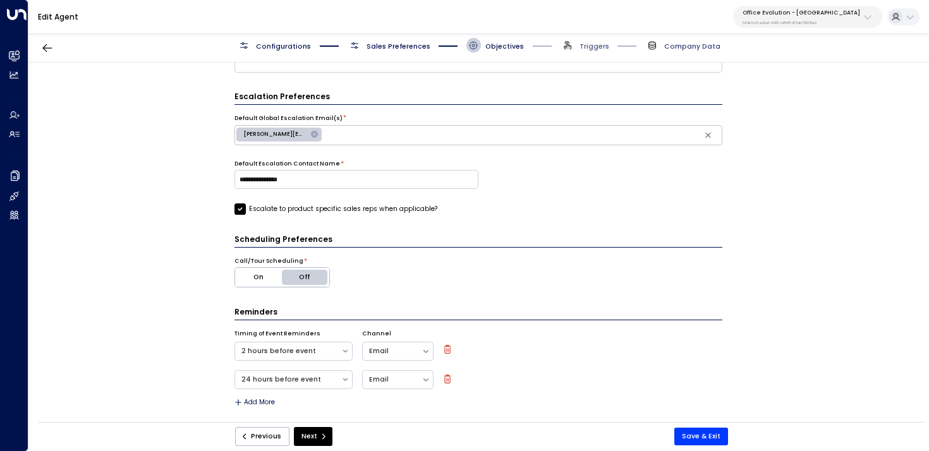
click at [681, 45] on span "Company Data" at bounding box center [692, 46] width 56 height 9
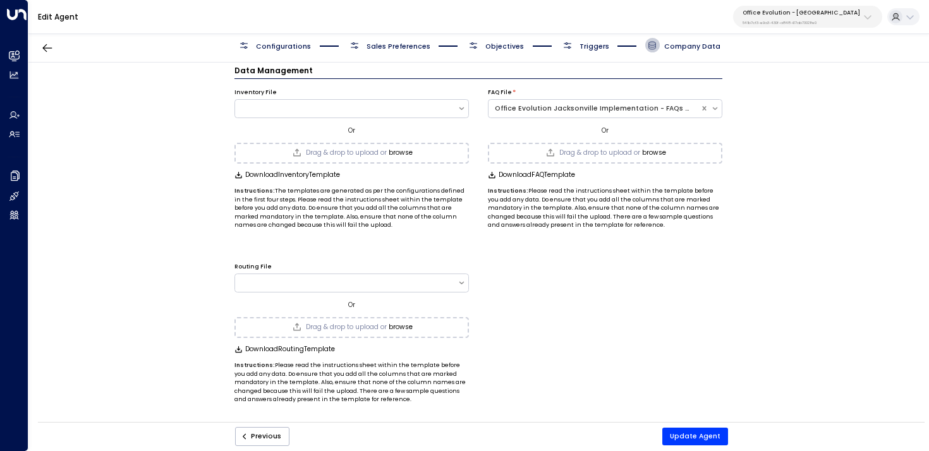
scroll to position [11, 0]
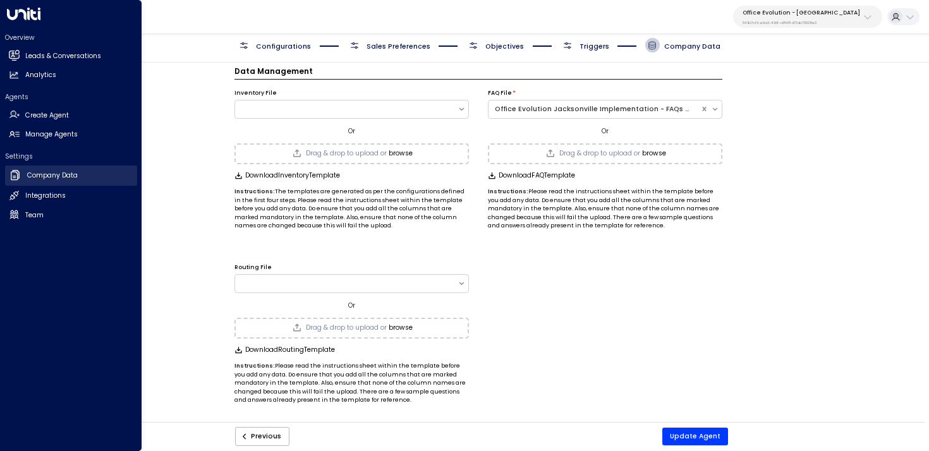
click at [18, 179] on icon at bounding box center [15, 175] width 13 height 13
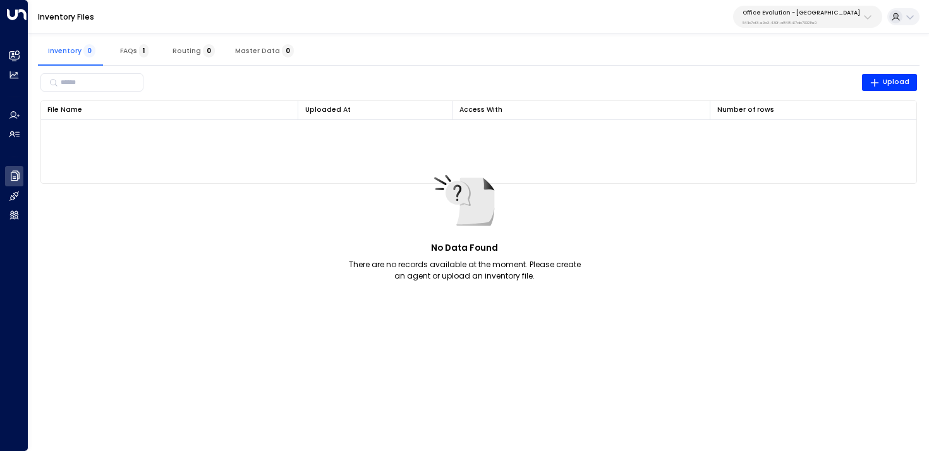
click at [139, 50] on span "1" at bounding box center [143, 50] width 9 height 13
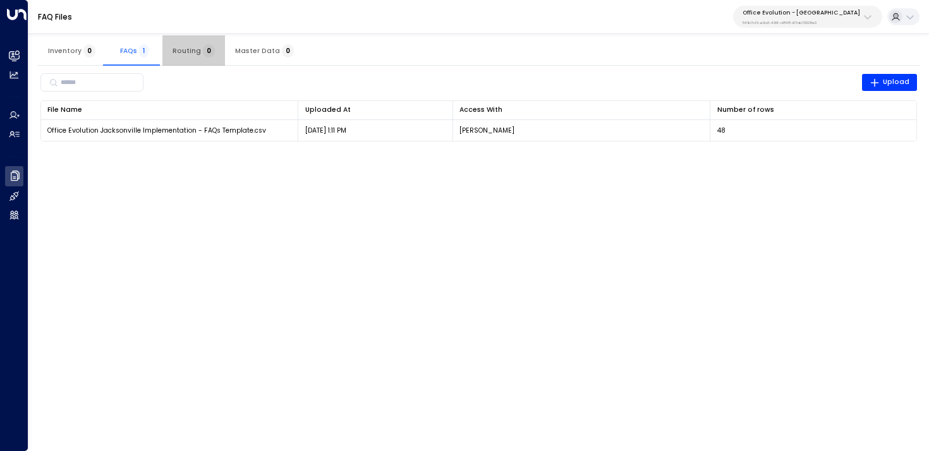
click at [205, 50] on span "0" at bounding box center [209, 50] width 12 height 13
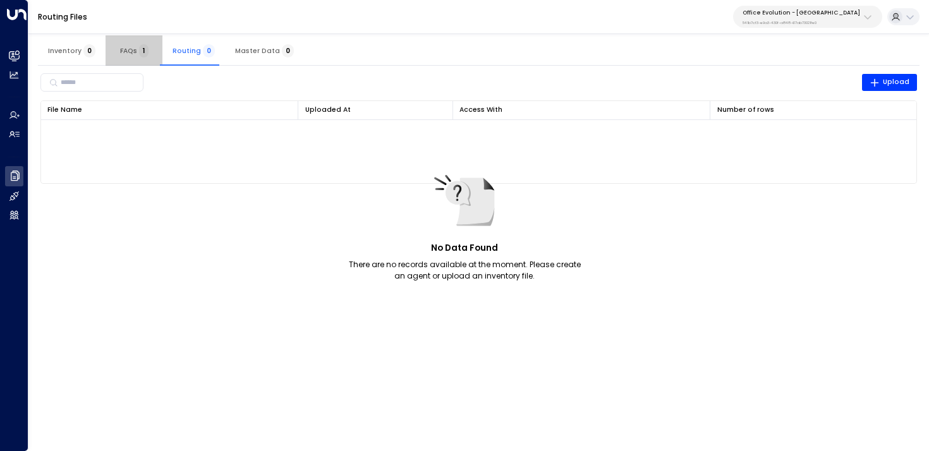
click at [139, 51] on span "1" at bounding box center [143, 50] width 9 height 13
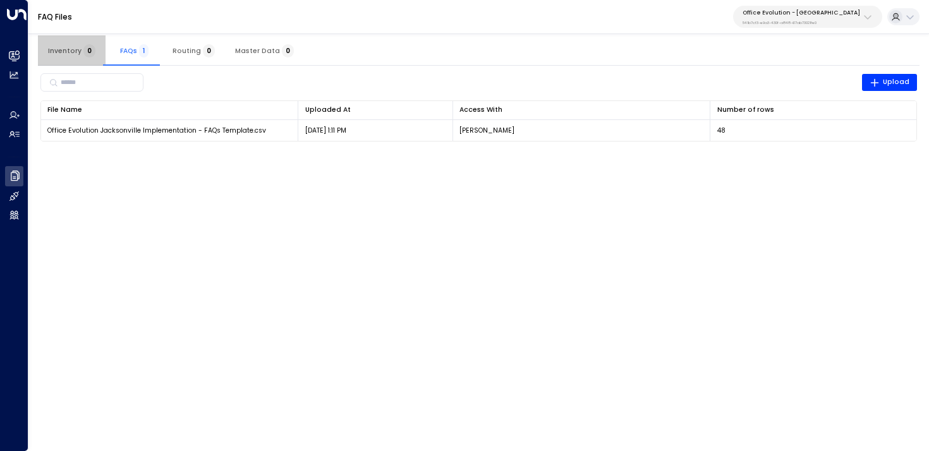
click at [88, 50] on span "0" at bounding box center [89, 50] width 12 height 13
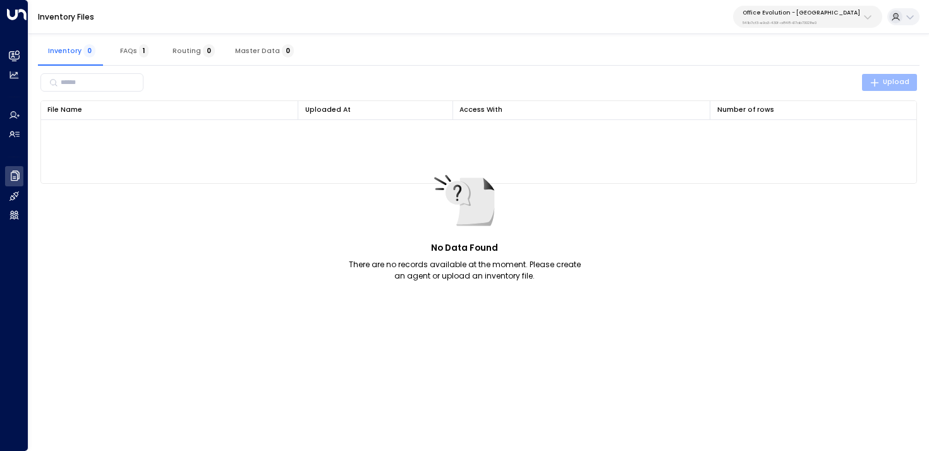
click at [878, 81] on icon "button" at bounding box center [874, 83] width 10 height 10
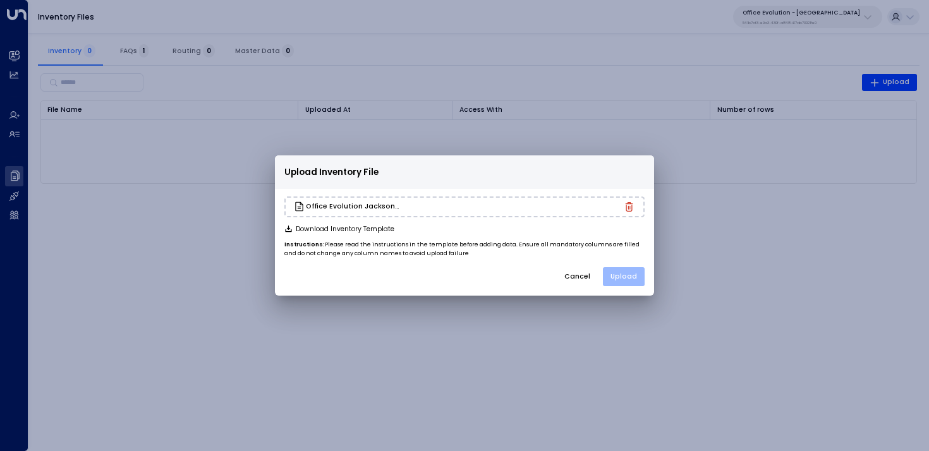
click at [632, 277] on button "Upload" at bounding box center [624, 276] width 42 height 19
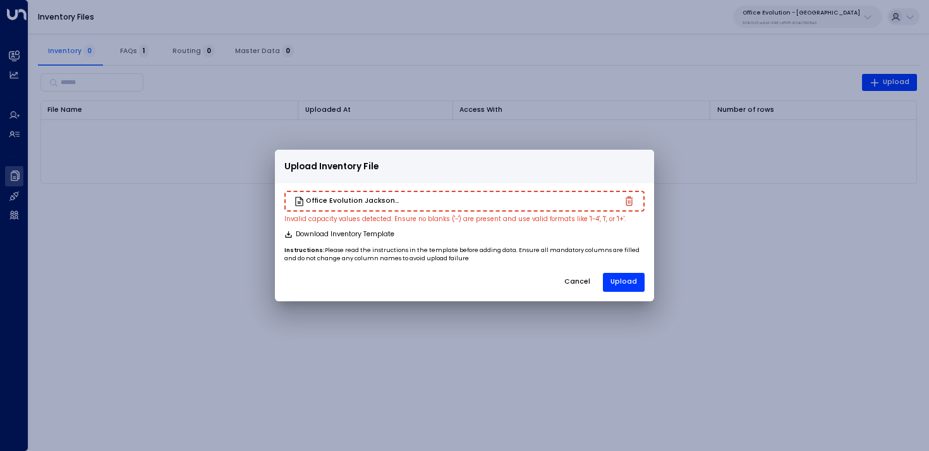
click at [631, 198] on icon "button" at bounding box center [630, 201] width 8 height 9
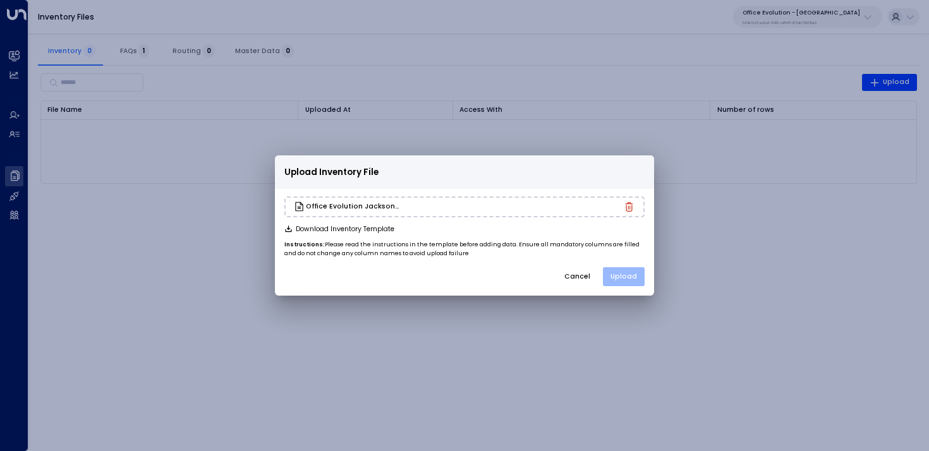
click at [636, 274] on button "Upload" at bounding box center [624, 276] width 42 height 19
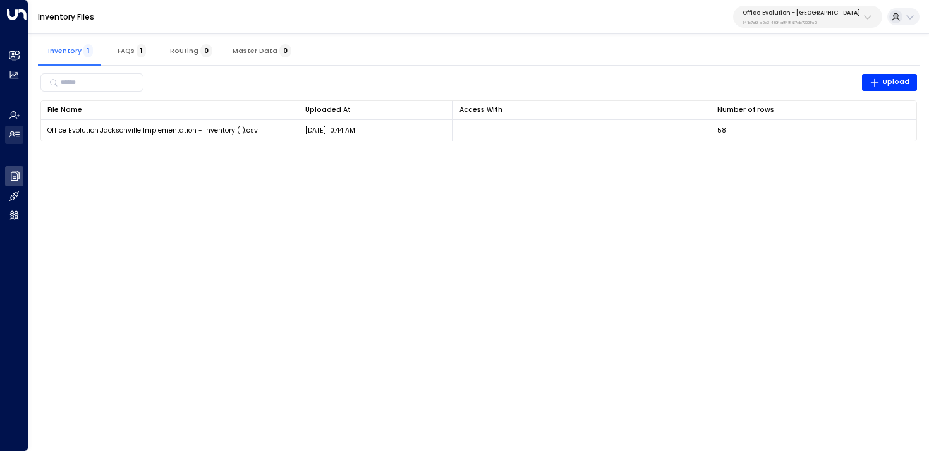
click at [25, 132] on h2 "Manage Agents" at bounding box center [25, 135] width 0 height 10
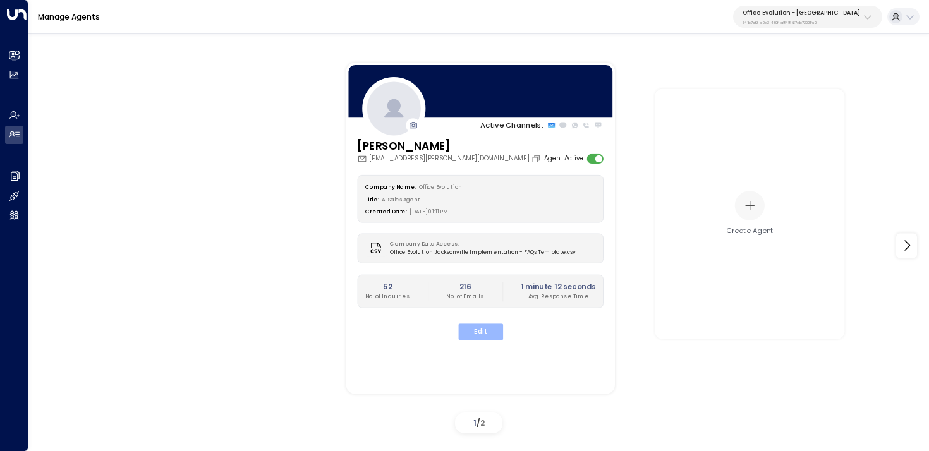
click at [478, 330] on button "Edit" at bounding box center [479, 332] width 45 height 16
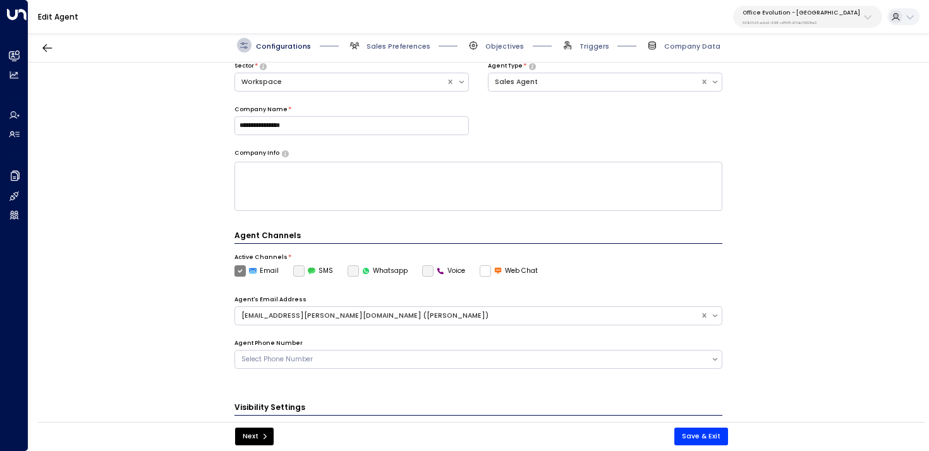
scroll to position [164, 0]
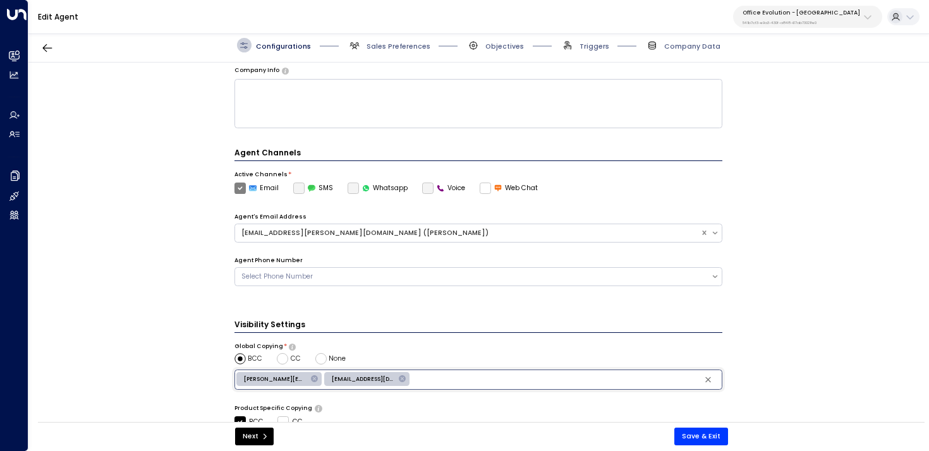
click at [478, 379] on input "text" at bounding box center [566, 380] width 308 height 16
paste input "**********"
type input "**********"
click at [703, 434] on button "Save & Exit" at bounding box center [701, 437] width 54 height 18
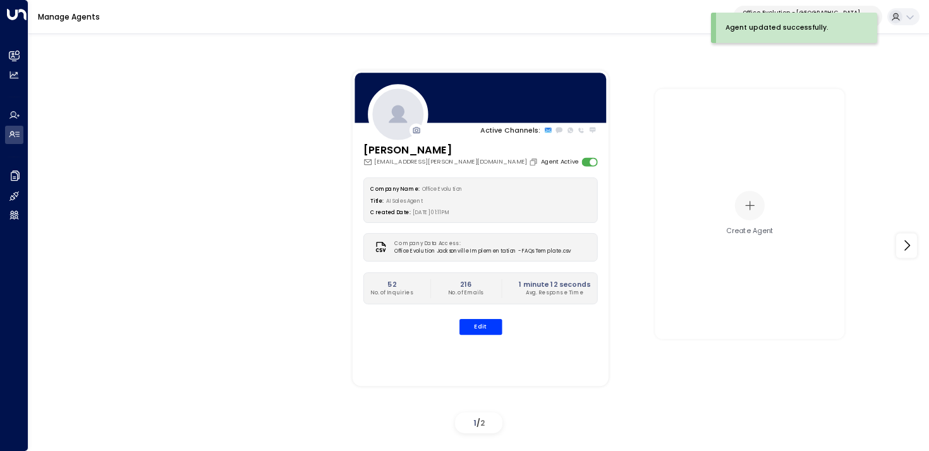
click at [808, 10] on p "Office Evolution - [GEOGRAPHIC_DATA]" at bounding box center [801, 13] width 118 height 8
type input "***"
click at [827, 112] on div "IWG UAT ID: 1157f799-5e31-4221-9e36-526923908d85" at bounding box center [838, 116] width 130 height 20
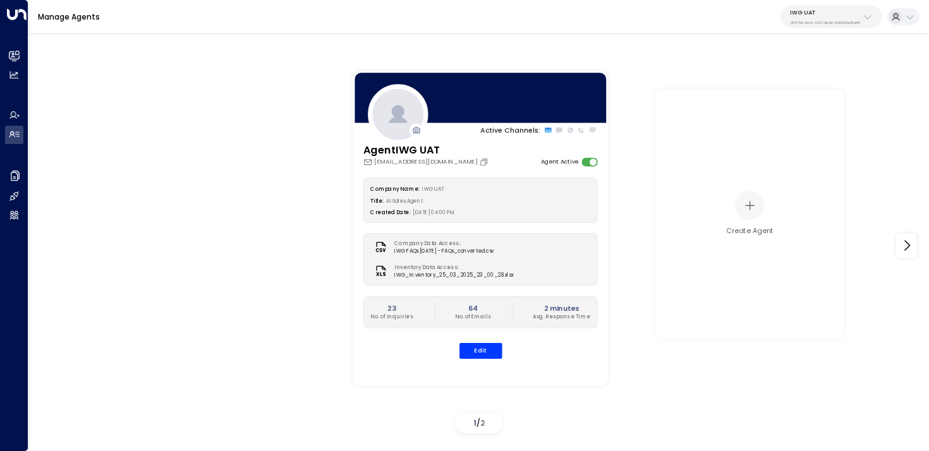
click at [837, 16] on div "IWG UAT 1157f799-5e31-4221-9e36-526923908d85" at bounding box center [825, 17] width 70 height 16
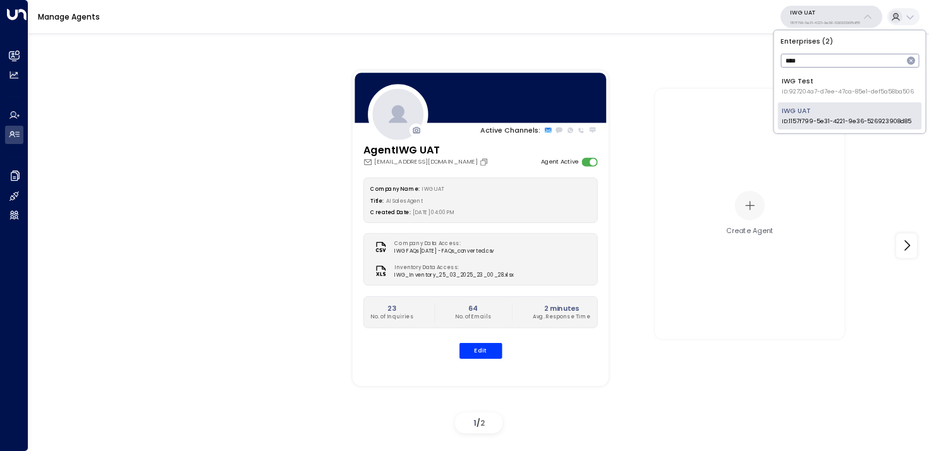
type input "***"
click at [821, 88] on span "ID: 927204a7-d7ee-47ca-85e1-def5a58ba506" at bounding box center [848, 92] width 132 height 9
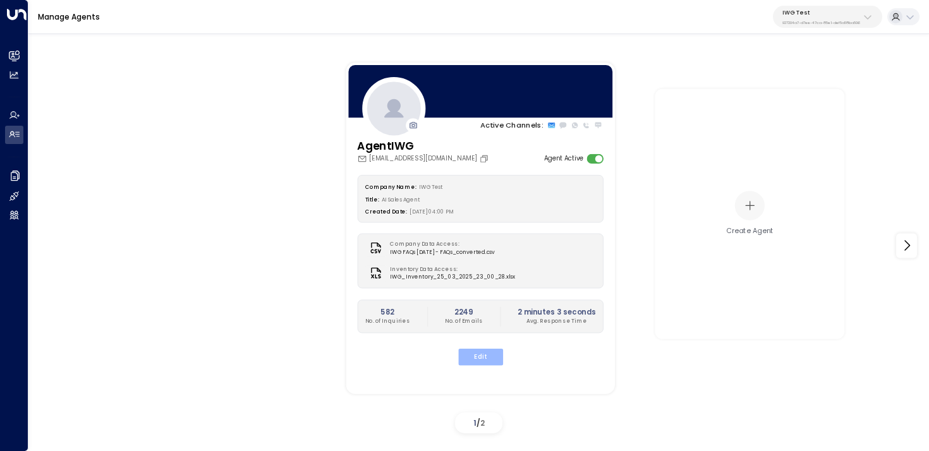
click at [481, 363] on button "Edit" at bounding box center [479, 357] width 45 height 16
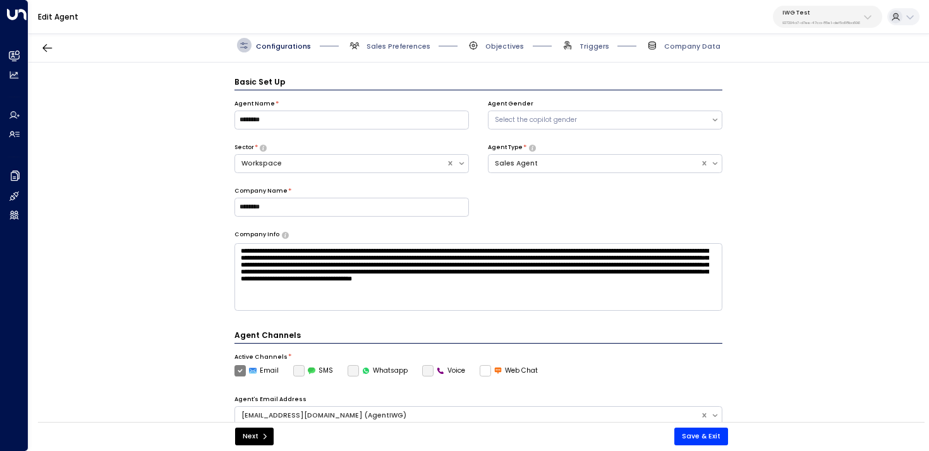
scroll to position [14, 0]
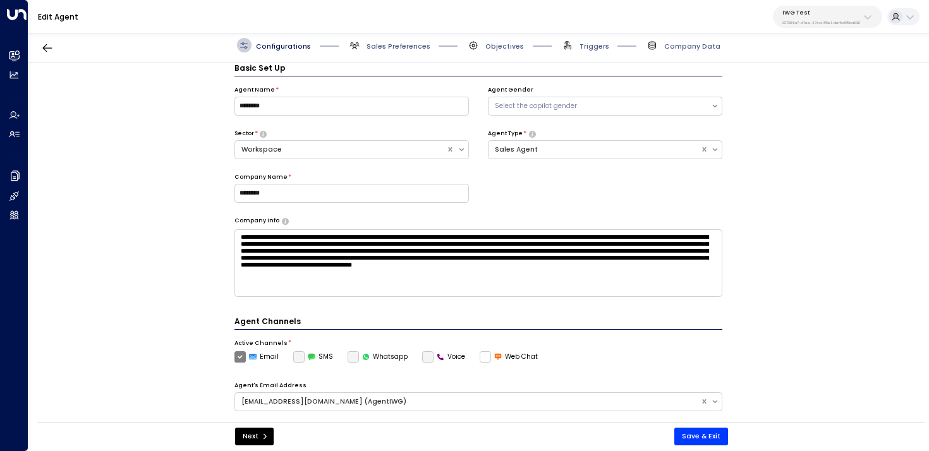
click at [578, 48] on span "Triggers" at bounding box center [584, 45] width 49 height 15
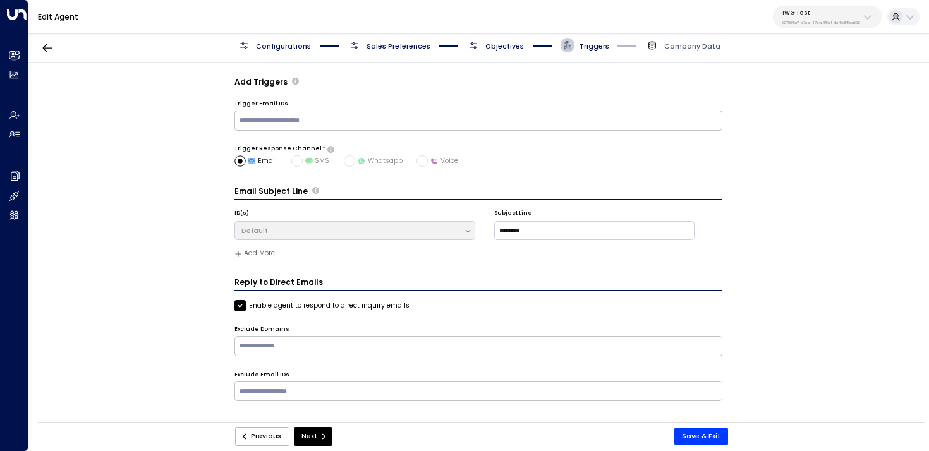
scroll to position [0, 0]
click at [498, 47] on span "Objectives" at bounding box center [504, 46] width 39 height 9
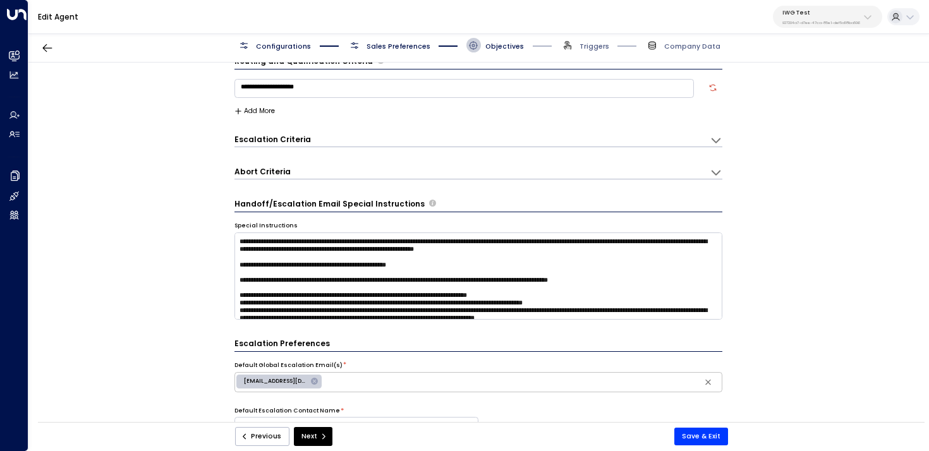
scroll to position [30, 0]
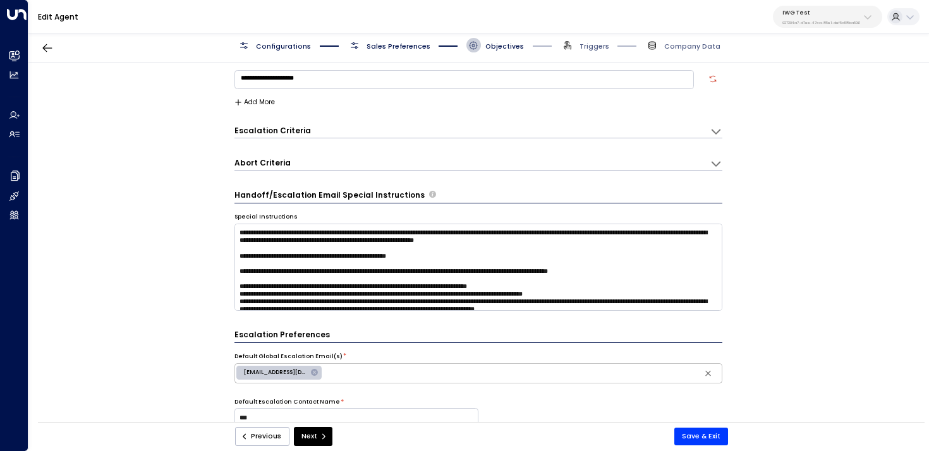
click at [324, 164] on div "Abort Criteria" at bounding box center [472, 163] width 476 height 13
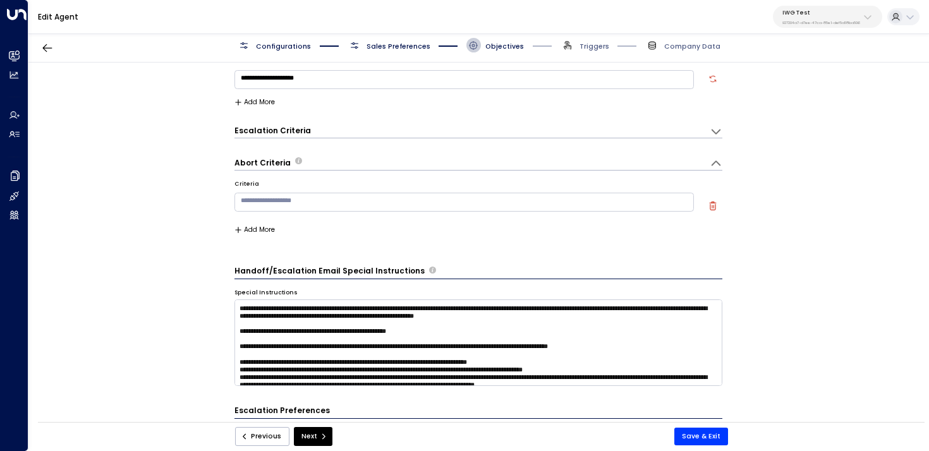
click at [305, 129] on div "Escalation Criteria" at bounding box center [275, 130] width 82 height 11
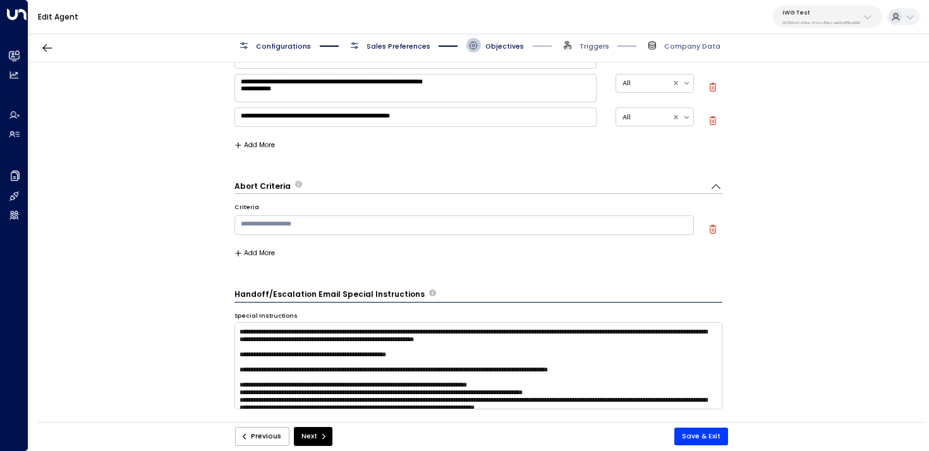
scroll to position [781, 0]
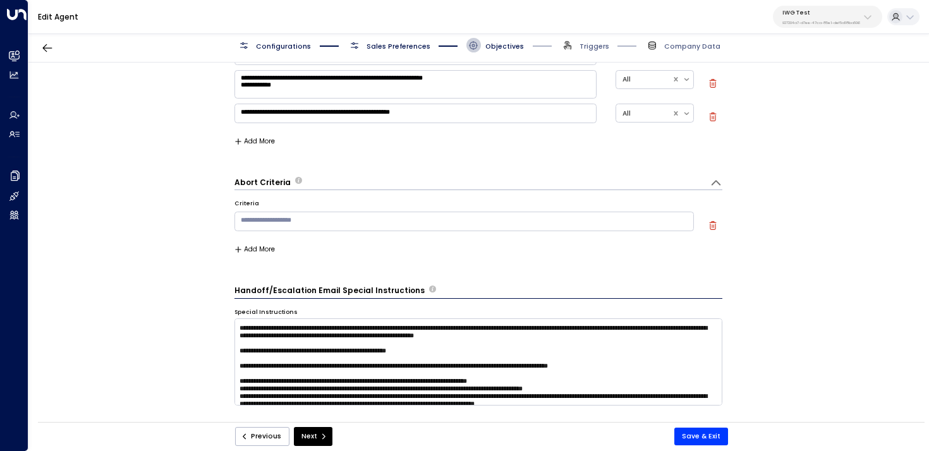
click at [492, 121] on textarea "**********" at bounding box center [415, 113] width 362 height 19
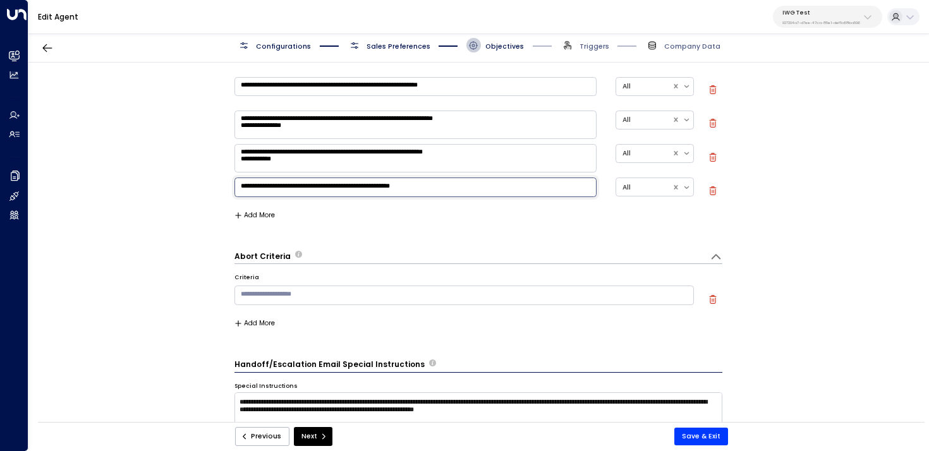
click at [349, 128] on textarea "**********" at bounding box center [415, 125] width 362 height 28
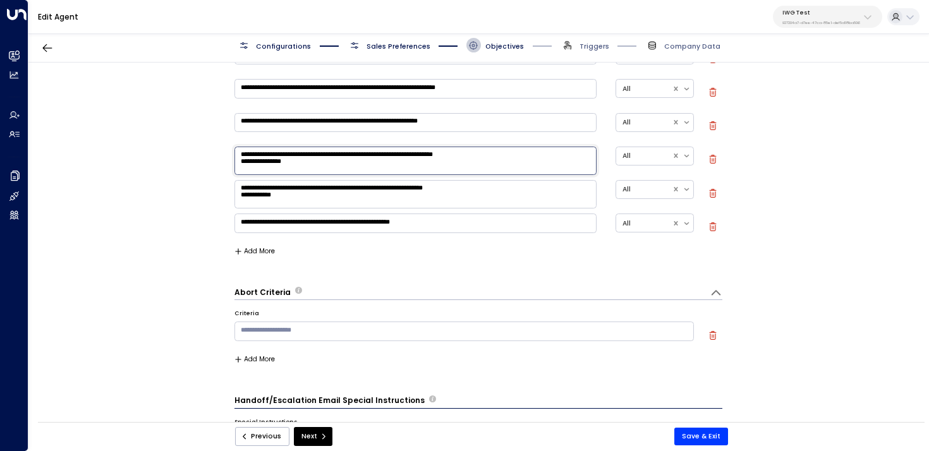
click at [499, 125] on textarea "**********" at bounding box center [415, 122] width 362 height 19
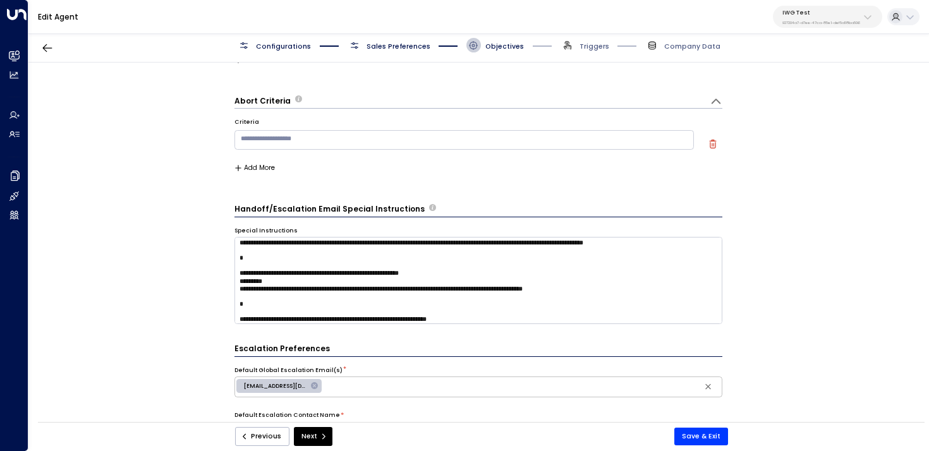
scroll to position [435, 0]
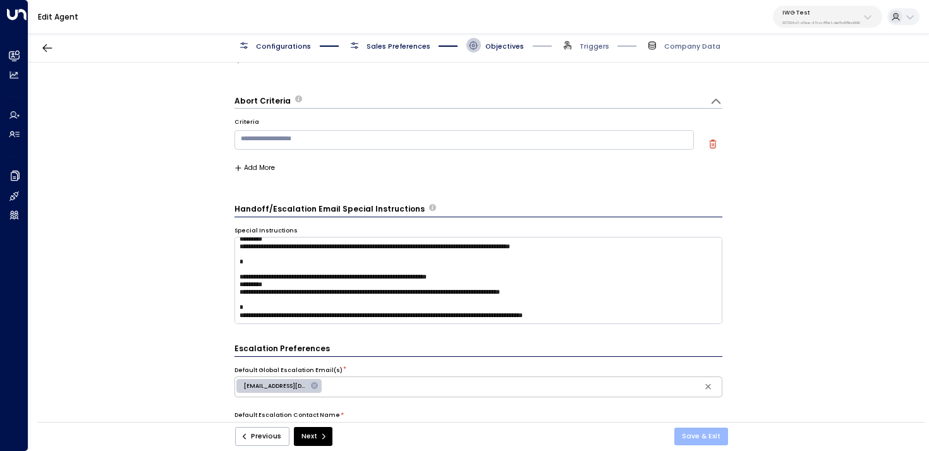
click at [704, 428] on button "Save & Exit" at bounding box center [701, 437] width 54 height 18
click at [43, 41] on button "button" at bounding box center [47, 48] width 23 height 23
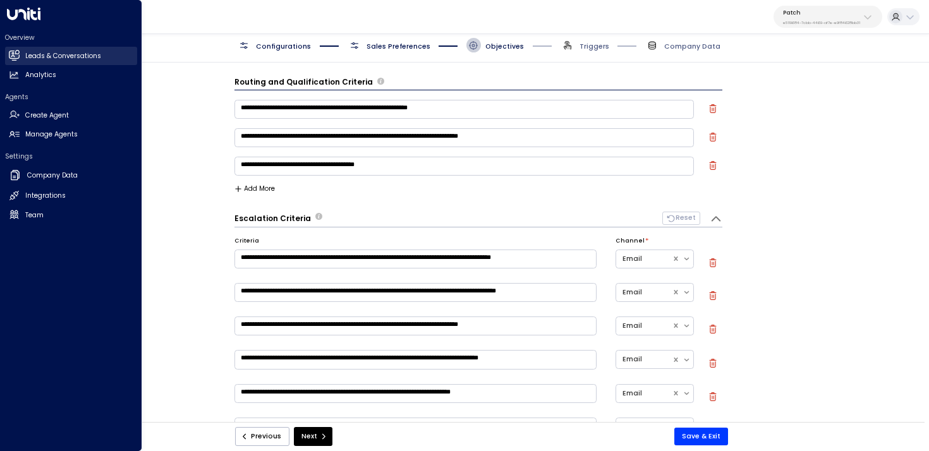
click at [16, 52] on icon at bounding box center [14, 55] width 11 height 11
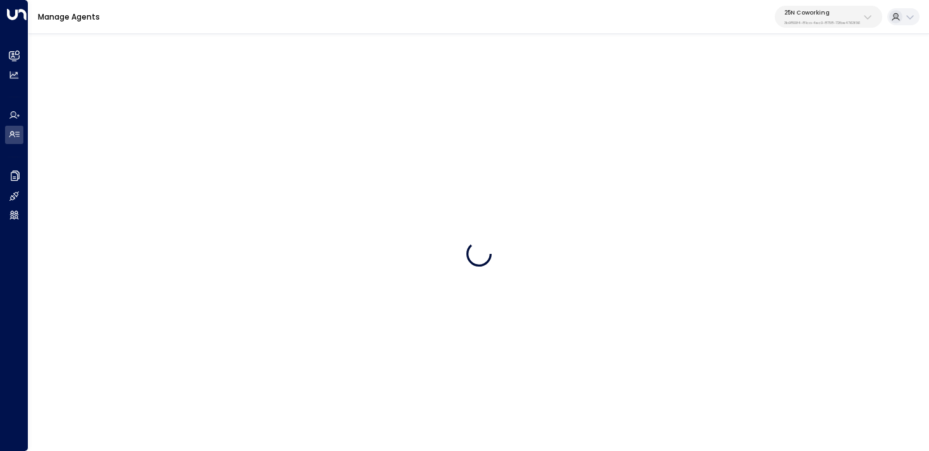
click at [844, 18] on div "25N Coworking 3b9800f4-81ca-4ec0-8758-72fbe4763f36" at bounding box center [822, 17] width 76 height 16
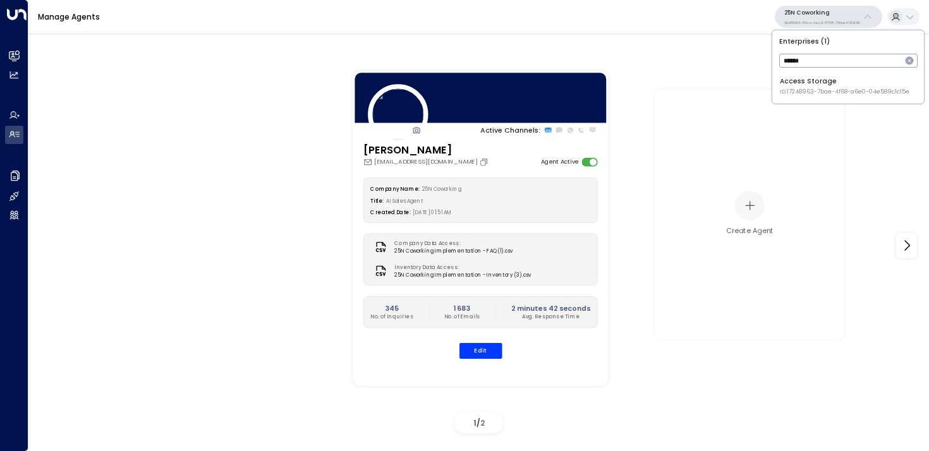
type input "******"
click at [798, 82] on div "Access Storage ID: 17248963-7bae-4f68-a6e0-04e589c1c15e" at bounding box center [845, 86] width 130 height 20
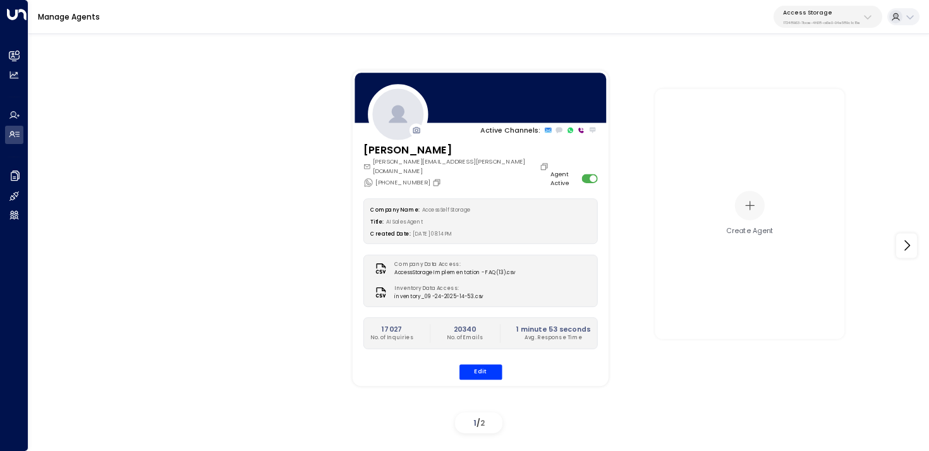
click at [35, 59] on div "Active Channels: [PERSON_NAME] [PERSON_NAME][EMAIL_ADDRESS][PERSON_NAME][DOMAIN…" at bounding box center [478, 246] width 900 height 386
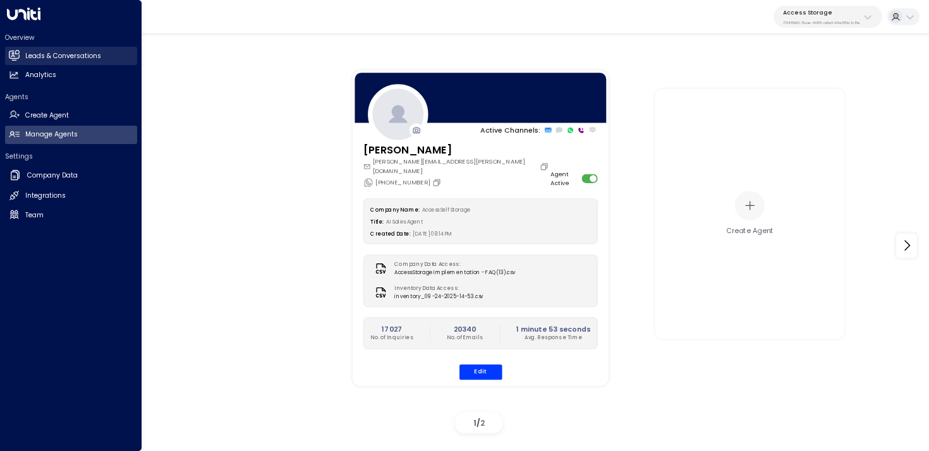
click at [21, 58] on link "Leads & Conversations Leads & Conversations" at bounding box center [71, 56] width 132 height 18
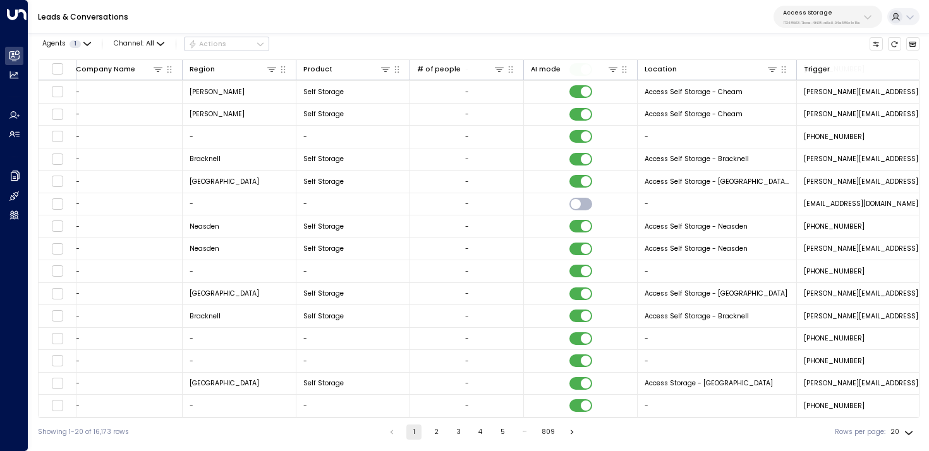
scroll to position [114, 650]
click at [461, 432] on button "3" at bounding box center [458, 432] width 15 height 15
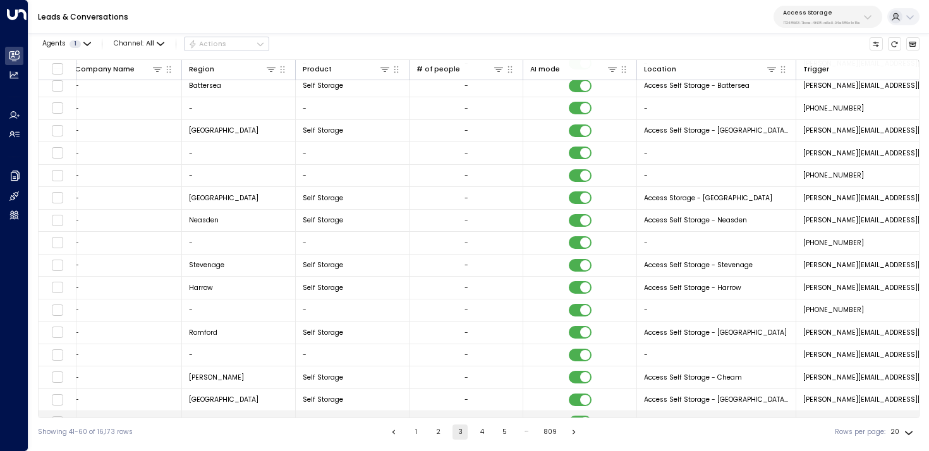
scroll to position [114, 650]
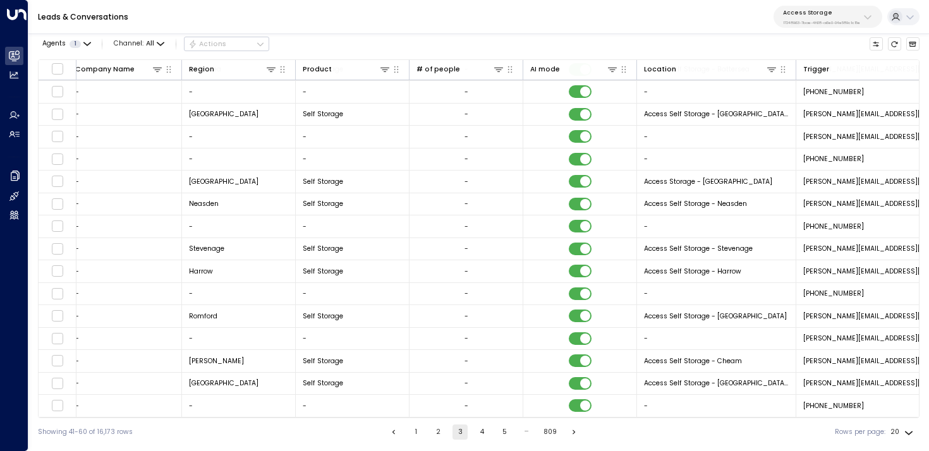
click at [500, 428] on button "5" at bounding box center [504, 432] width 15 height 15
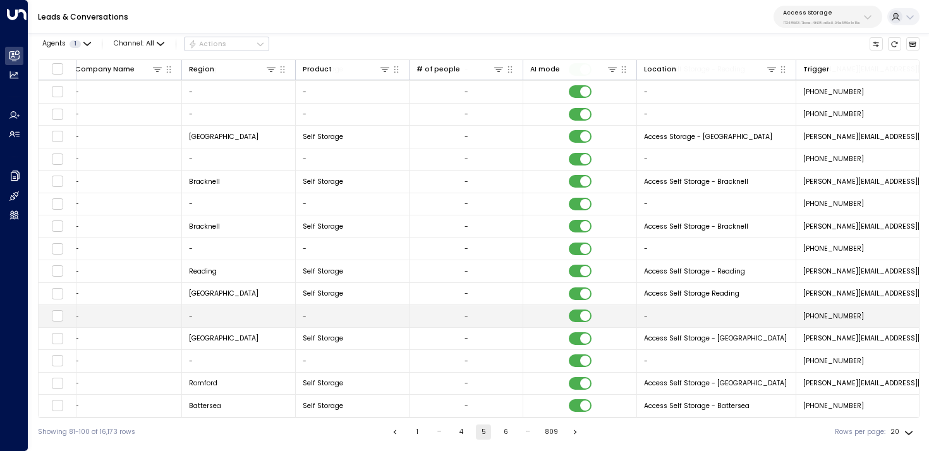
scroll to position [0, 650]
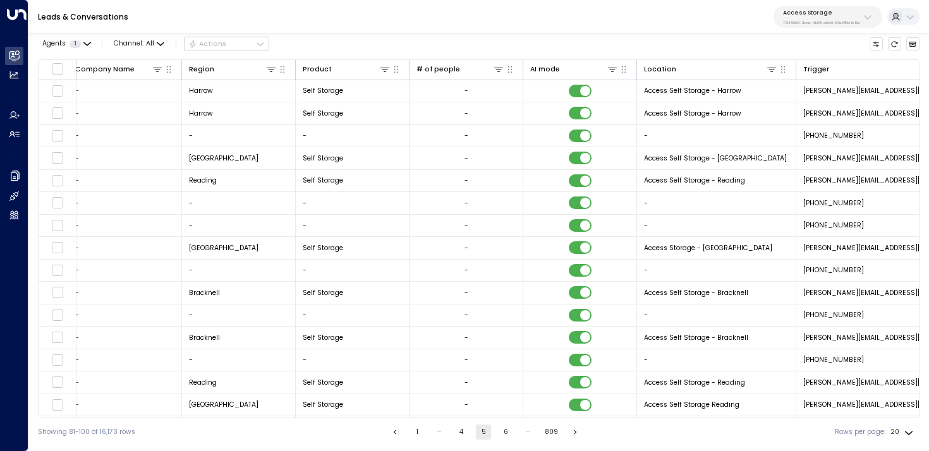
click at [413, 431] on button "1" at bounding box center [416, 432] width 15 height 15
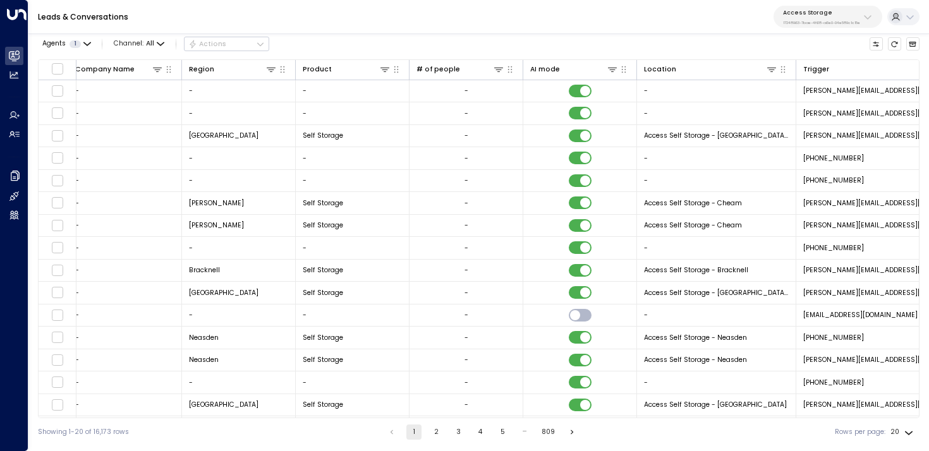
click at [538, 430] on li "809" at bounding box center [548, 432] width 20 height 15
click at [540, 430] on button "809" at bounding box center [548, 432] width 18 height 15
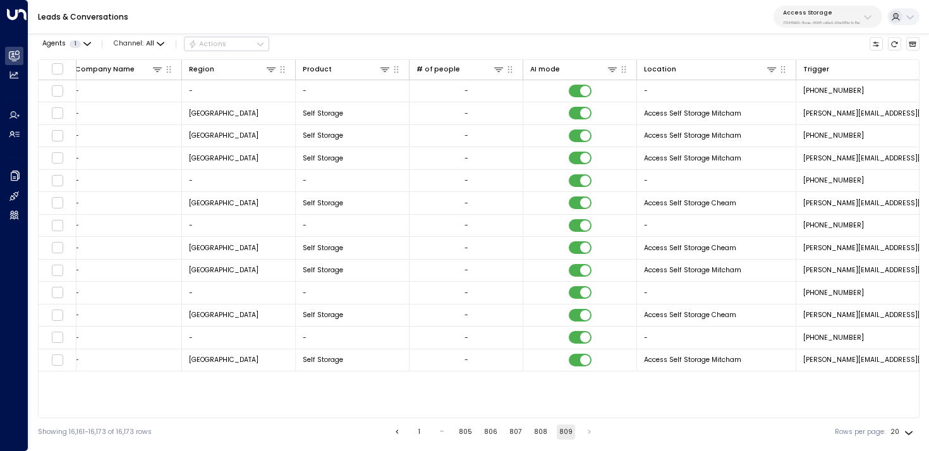
click at [536, 431] on button "808" at bounding box center [540, 432] width 18 height 15
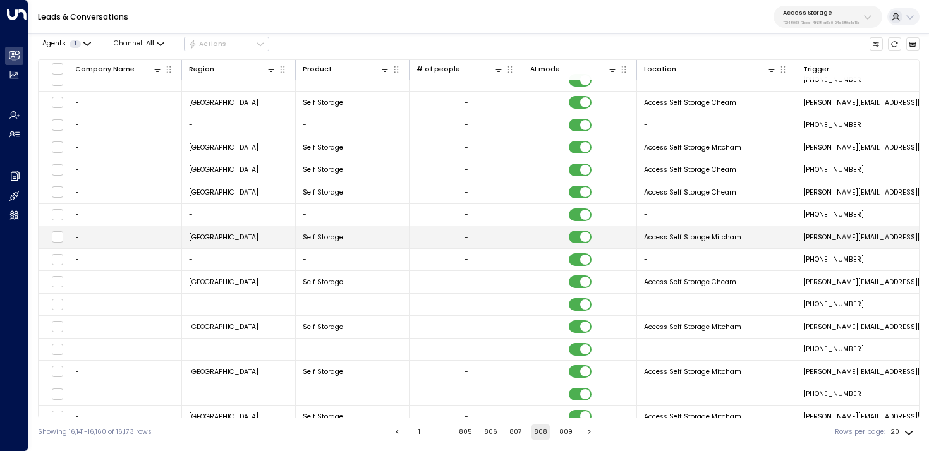
scroll to position [0, 650]
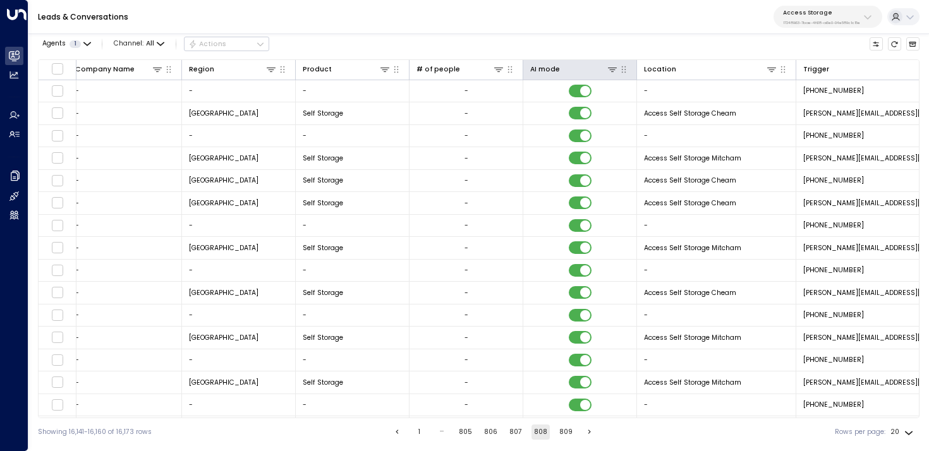
click at [614, 77] on th "AI mode" at bounding box center [580, 70] width 114 height 20
click at [612, 70] on icon at bounding box center [612, 69] width 10 height 10
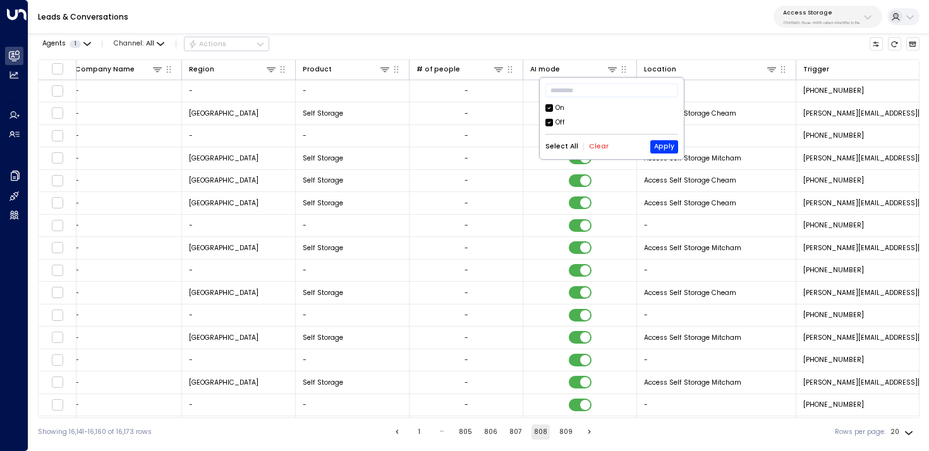
click at [560, 110] on div "On" at bounding box center [559, 108] width 9 height 10
click at [658, 148] on button "Apply" at bounding box center [664, 146] width 28 height 13
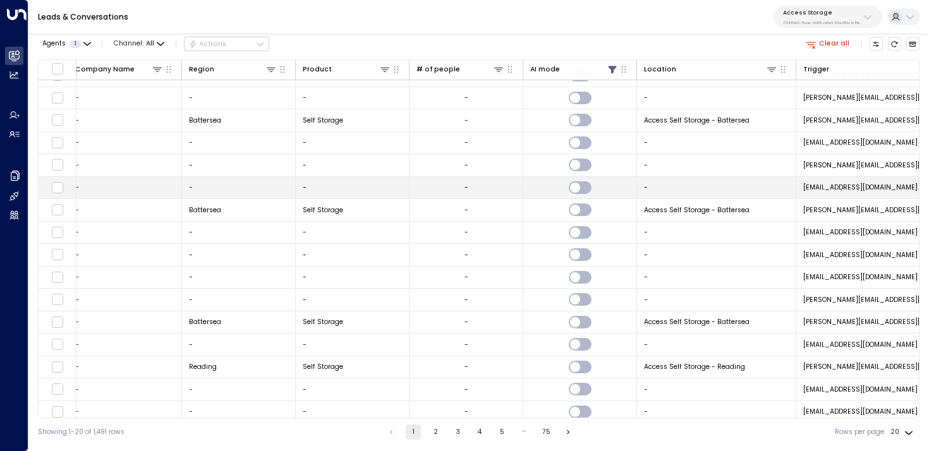
scroll to position [0, 650]
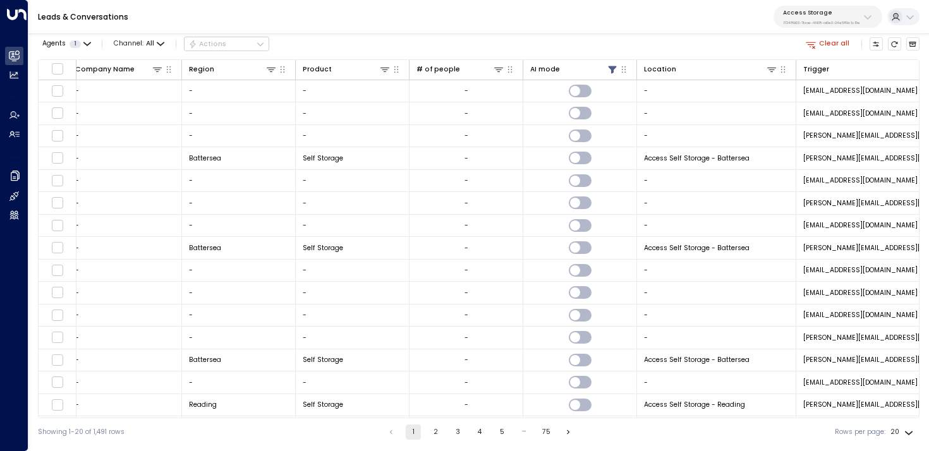
click at [801, 15] on p "Access Storage" at bounding box center [821, 13] width 77 height 8
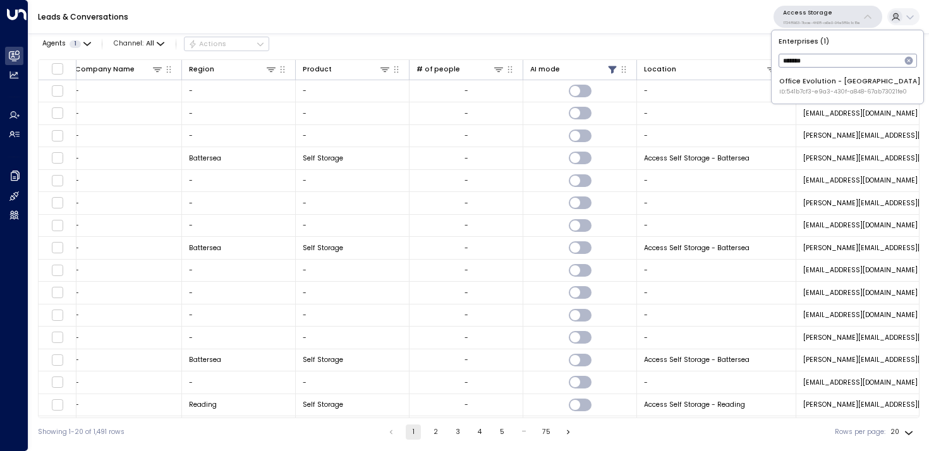
type input "*******"
click at [822, 83] on div "Office Evolution - [GEOGRAPHIC_DATA] ID: 541b7cf3-e9a3-430f-a848-67ab73021fe0" at bounding box center [850, 86] width 142 height 20
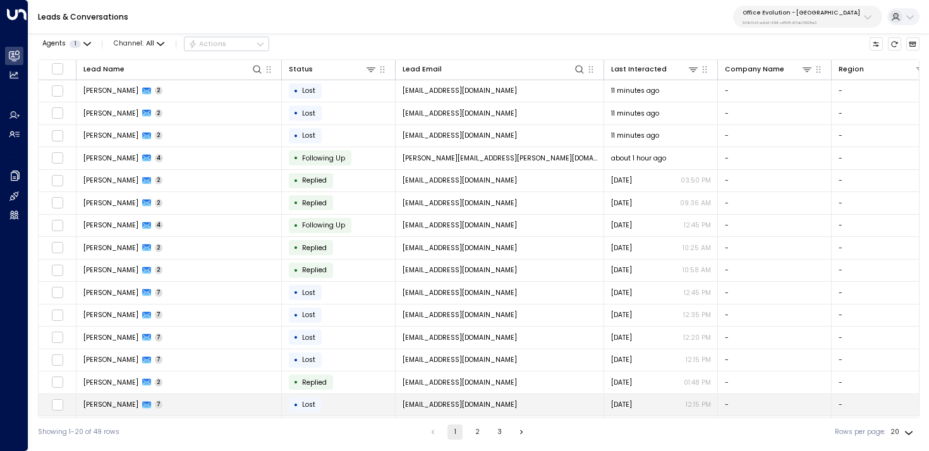
drag, startPoint x: 234, startPoint y: 415, endPoint x: 251, endPoint y: 413, distance: 17.1
click at [251, 413] on td "[PERSON_NAME] 7" at bounding box center [178, 405] width 205 height 22
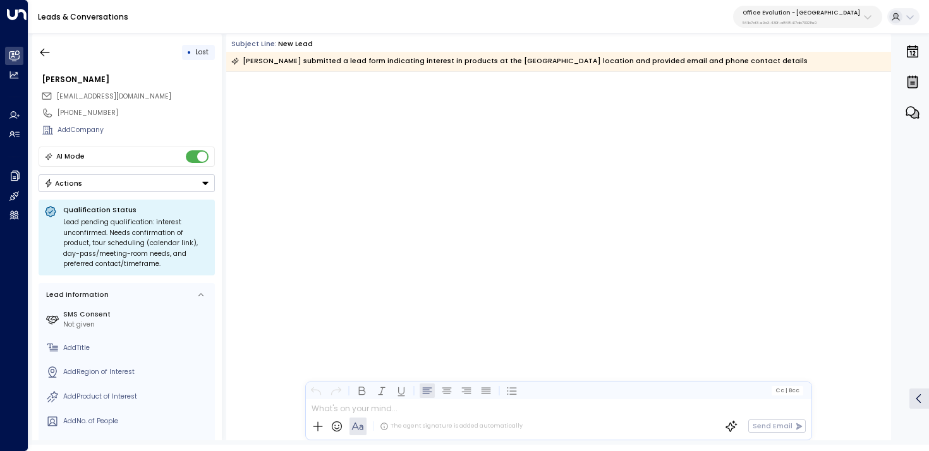
scroll to position [3036, 0]
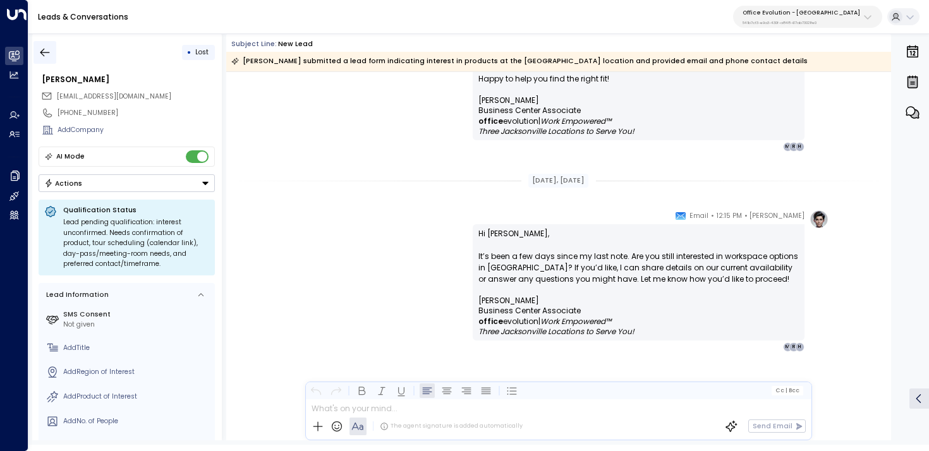
click at [46, 50] on icon "button" at bounding box center [45, 52] width 13 height 13
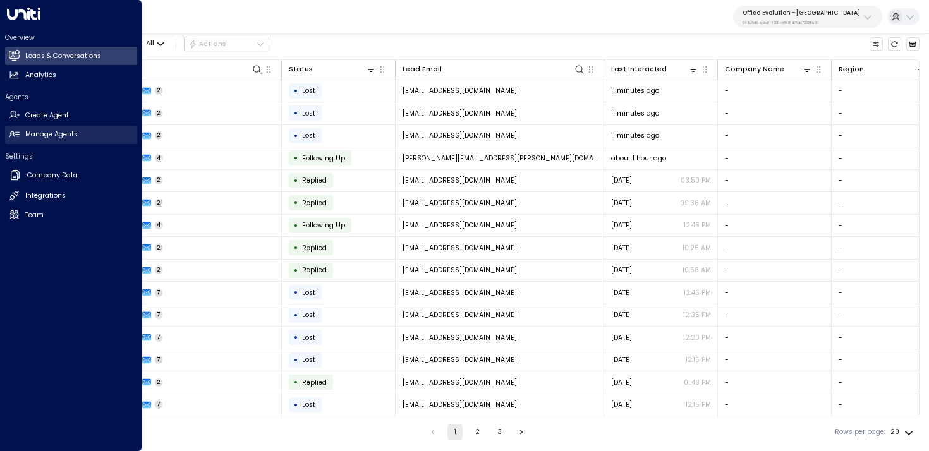
click at [73, 133] on h2 "Manage Agents" at bounding box center [51, 135] width 52 height 10
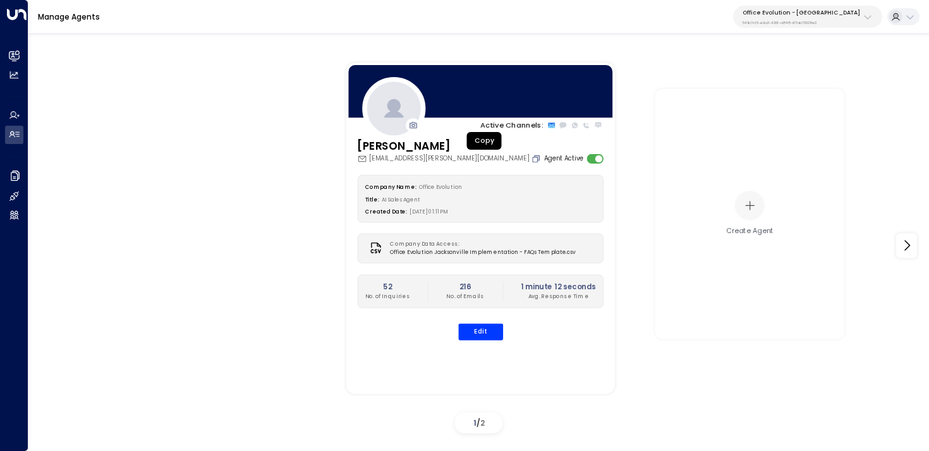
click at [531, 158] on icon "Copy" at bounding box center [535, 158] width 9 height 9
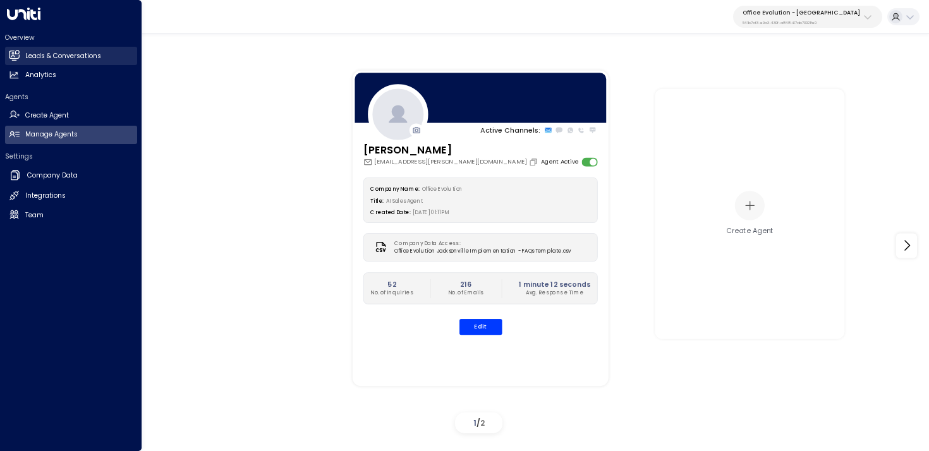
click at [11, 52] on icon at bounding box center [14, 55] width 10 height 8
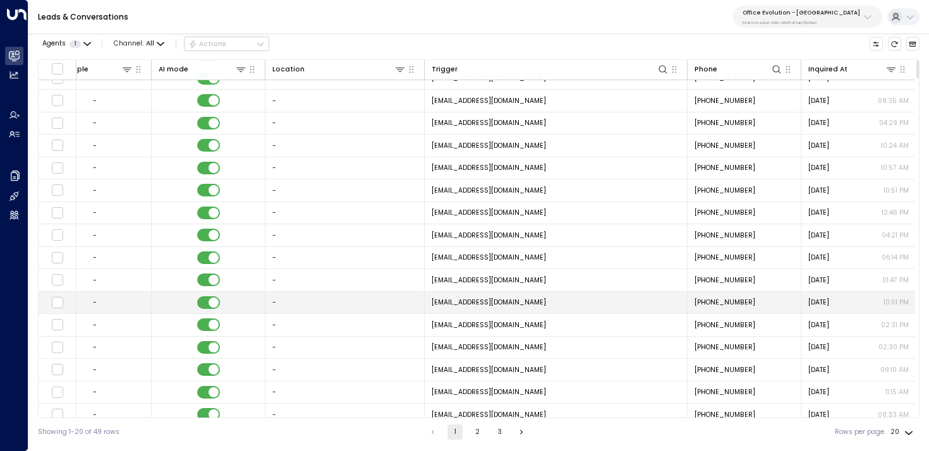
scroll to position [114, 1024]
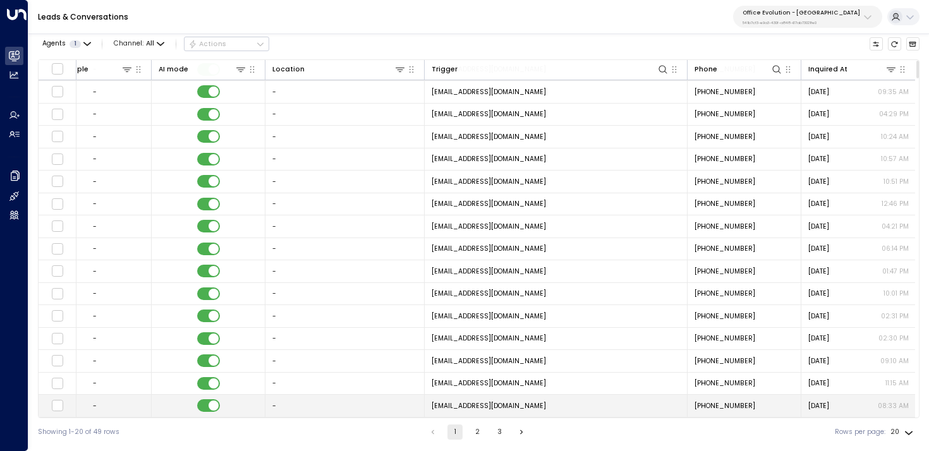
click at [202, 402] on div "Lead Name Status Lead Email Last Interacted Company Name Region Product # of pe…" at bounding box center [478, 238] width 881 height 359
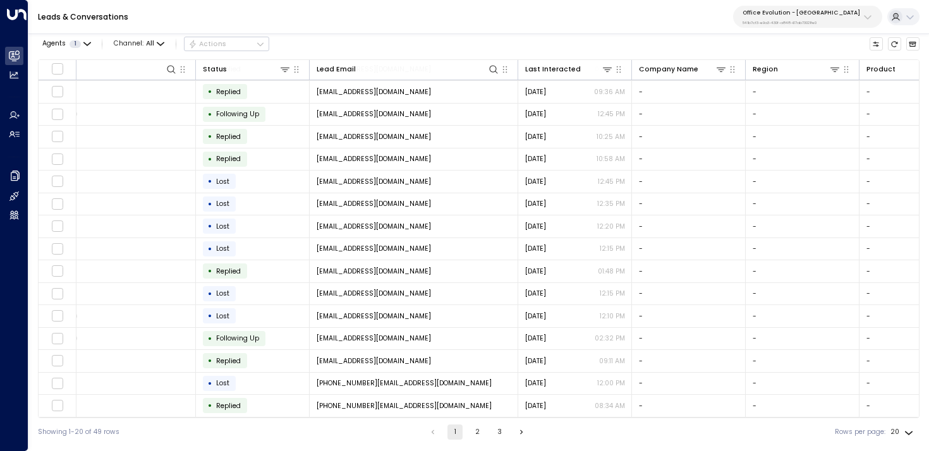
scroll to position [114, 0]
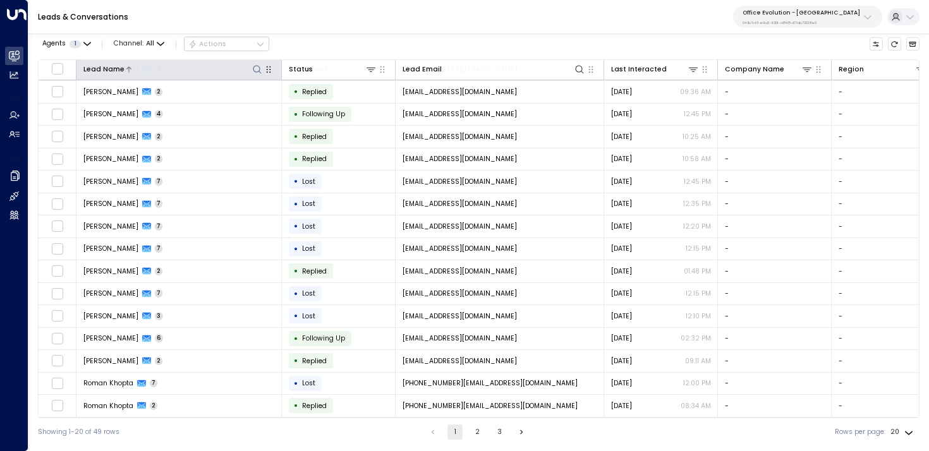
click at [255, 71] on icon at bounding box center [257, 69] width 10 height 10
type input "*"
type input "*****"
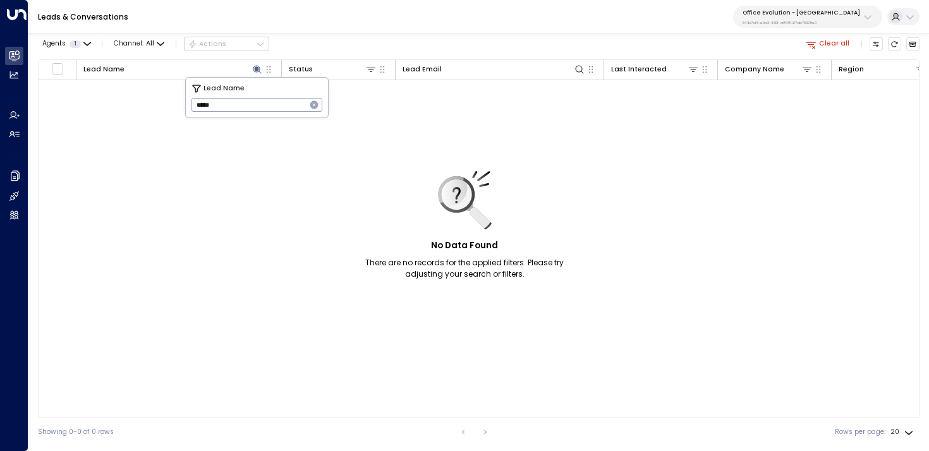
click at [353, 30] on div "Leads & Conversations Office Evolution - Jacksonville 541b7cf3-e9a3-430f-a848-6…" at bounding box center [478, 17] width 900 height 34
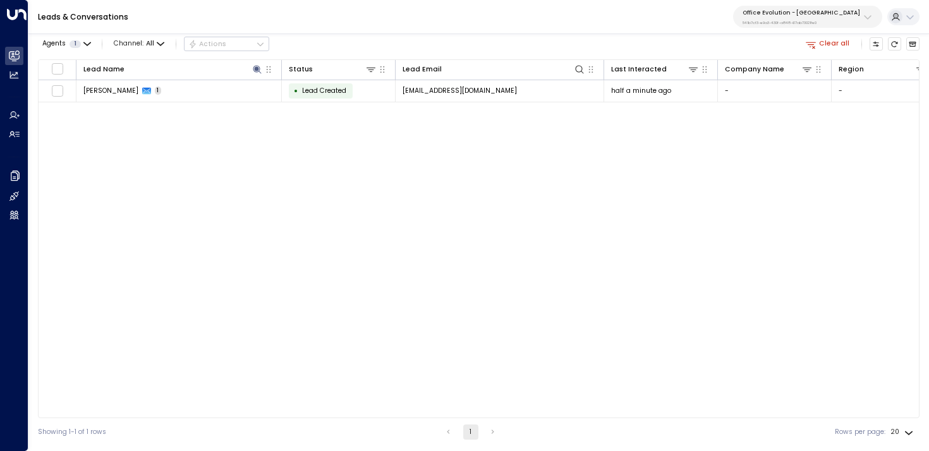
click at [825, 46] on button "Clear all" at bounding box center [828, 43] width 52 height 13
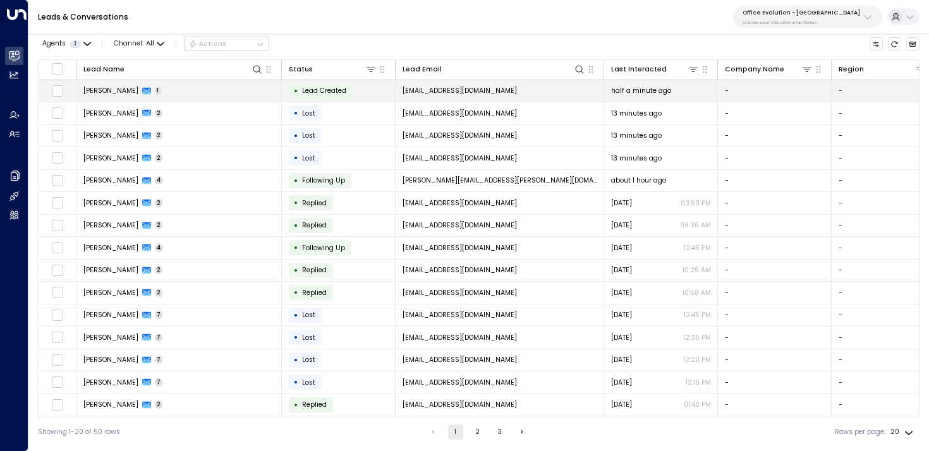
click at [231, 88] on td "[PERSON_NAME] 1" at bounding box center [178, 91] width 205 height 22
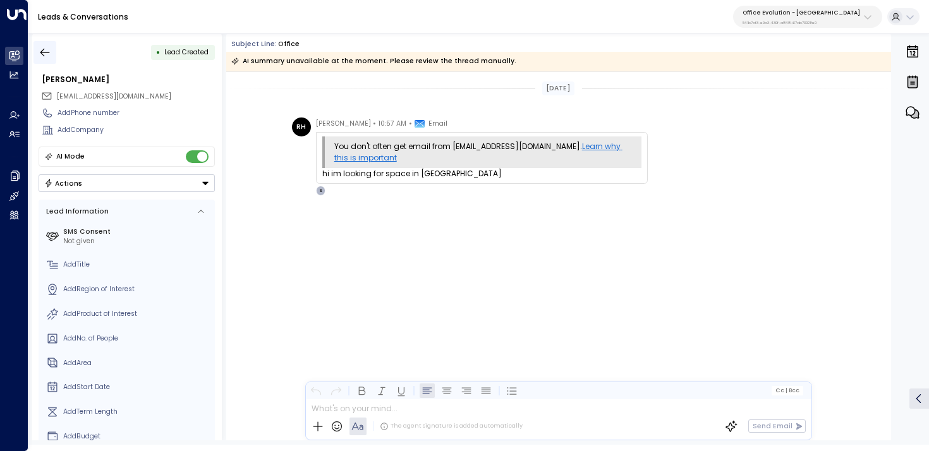
click at [45, 60] on button "button" at bounding box center [44, 52] width 23 height 23
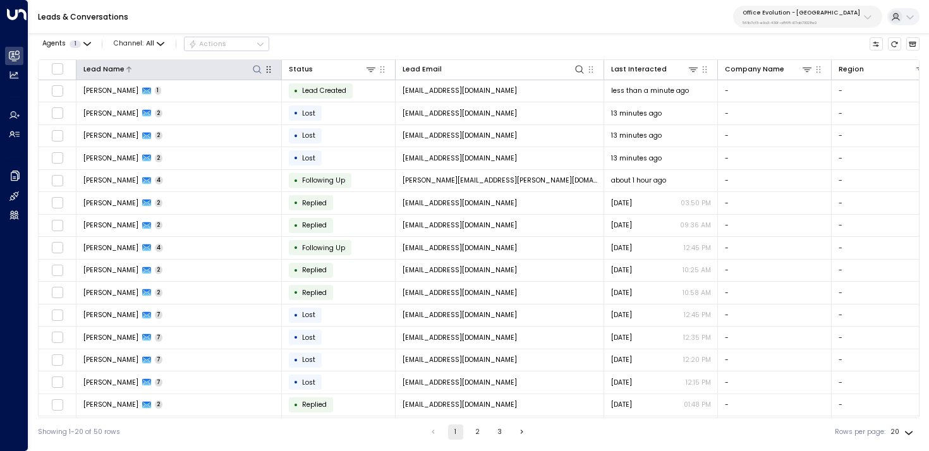
click at [255, 70] on icon at bounding box center [257, 69] width 10 height 10
type input "*******"
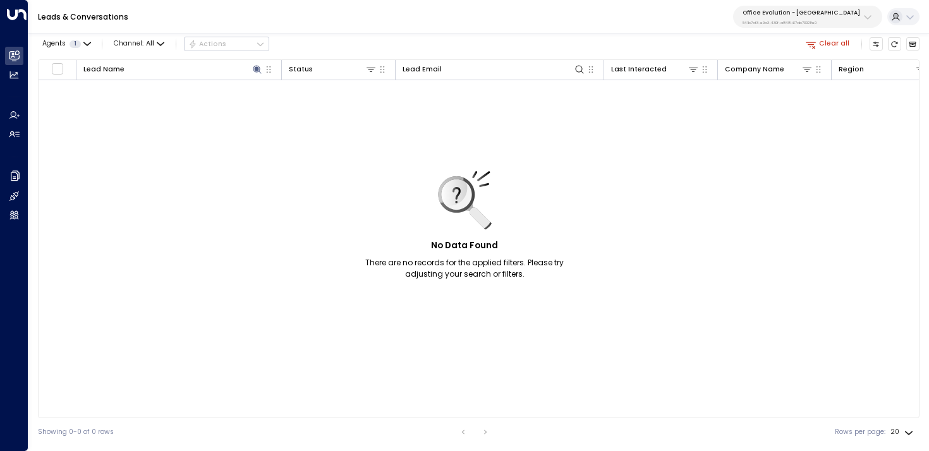
click at [827, 43] on button "Clear all" at bounding box center [828, 43] width 52 height 13
